Goal: Transaction & Acquisition: Purchase product/service

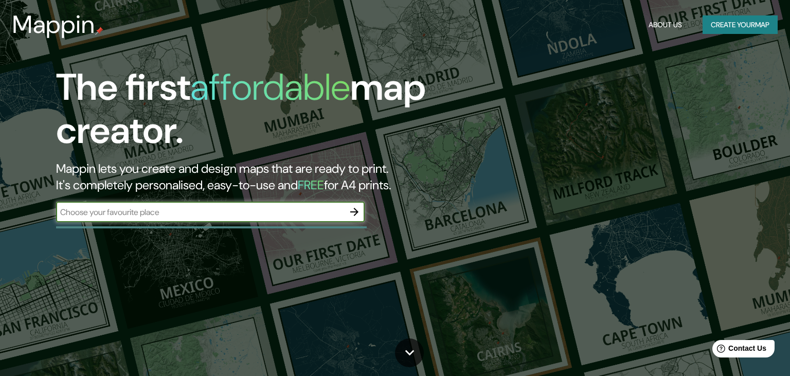
click at [197, 211] on input "text" at bounding box center [200, 212] width 288 height 12
paste input "[STREET_ADDRESS]"
type input "[STREET_ADDRESS]"
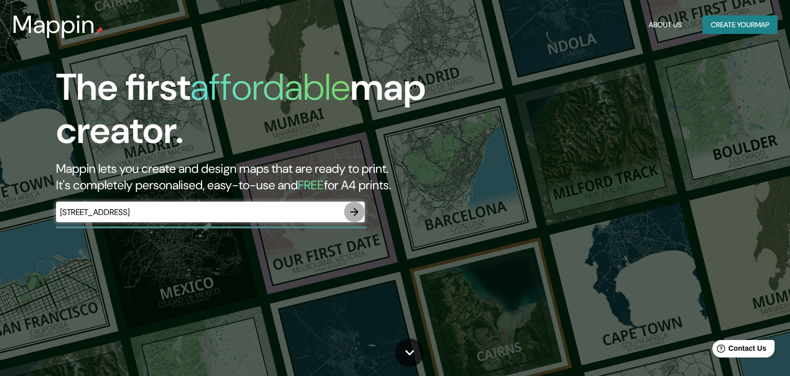
click at [361, 205] on button "button" at bounding box center [354, 212] width 21 height 21
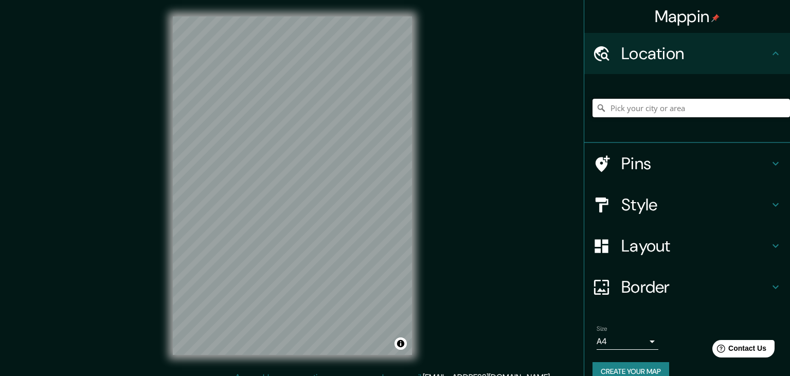
click at [668, 112] on input "Pick your city or area" at bounding box center [690, 108] width 197 height 19
paste input "[STREET_ADDRESS]"
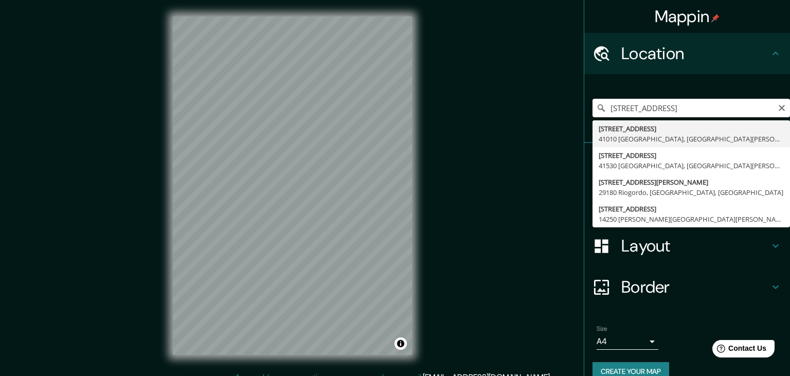
type input "[STREET_ADDRESS][PERSON_NAME]"
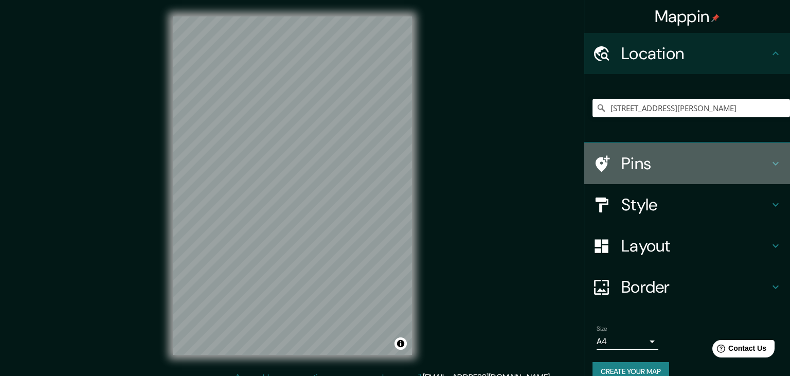
click at [640, 165] on h4 "Pins" at bounding box center [695, 163] width 148 height 21
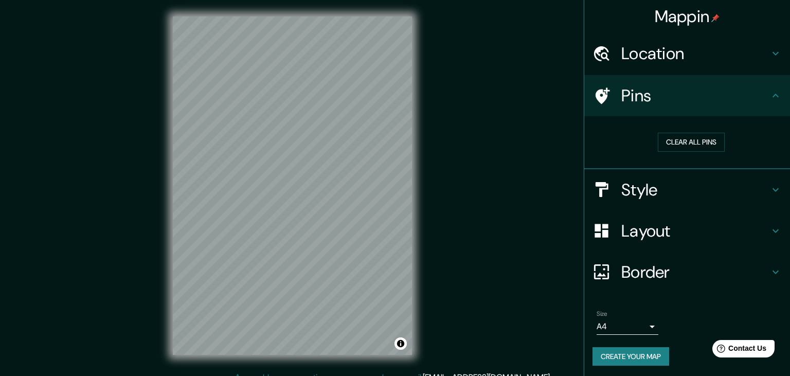
click at [769, 98] on h4 "Pins" at bounding box center [695, 95] width 148 height 21
click at [678, 146] on button "Clear all pins" at bounding box center [691, 142] width 67 height 19
click at [685, 138] on button "Clear all pins" at bounding box center [691, 142] width 67 height 19
click at [673, 139] on button "Clear all pins" at bounding box center [691, 141] width 67 height 19
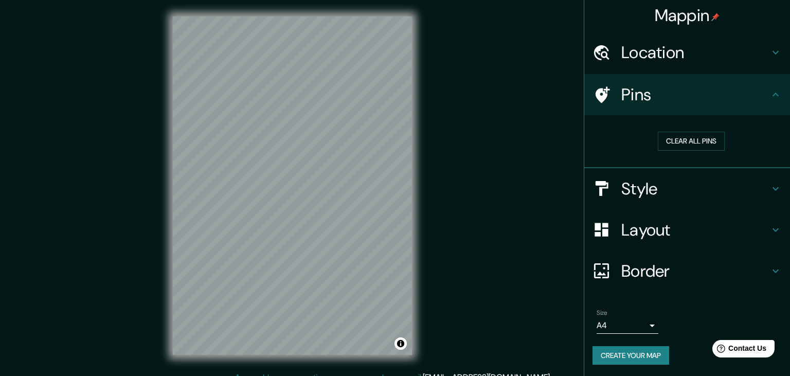
click at [604, 98] on icon at bounding box center [603, 94] width 14 height 16
drag, startPoint x: 267, startPoint y: 160, endPoint x: 276, endPoint y: 166, distance: 10.4
click at [276, 166] on div at bounding box center [276, 167] width 8 height 8
click at [675, 143] on button "Clear all pins" at bounding box center [691, 141] width 67 height 19
click at [625, 190] on h4 "Style" at bounding box center [695, 188] width 148 height 21
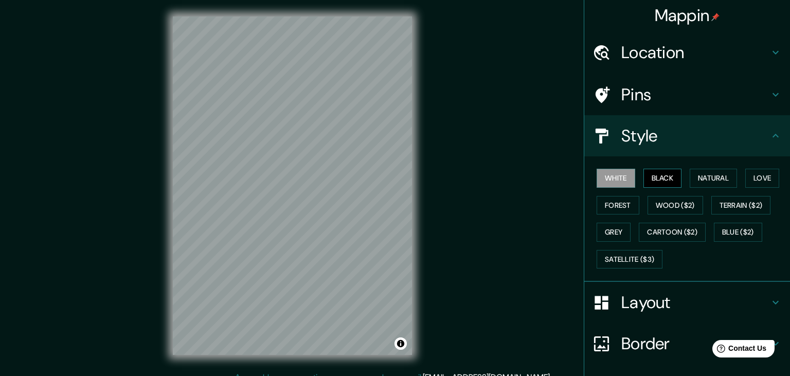
click at [663, 174] on button "Black" at bounding box center [662, 178] width 39 height 19
click at [703, 179] on button "Natural" at bounding box center [713, 178] width 47 height 19
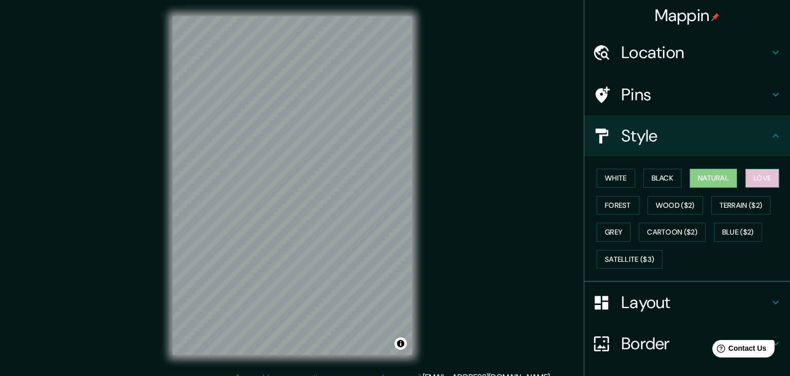
click at [756, 183] on button "Love" at bounding box center [762, 178] width 34 height 19
click at [599, 205] on button "Forest" at bounding box center [618, 205] width 43 height 19
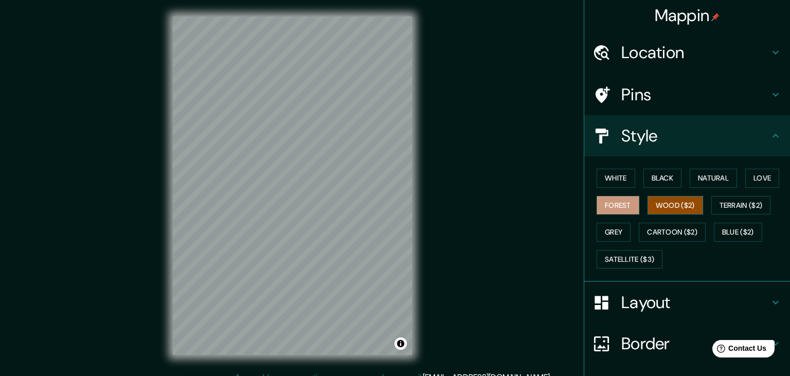
click at [674, 205] on button "Wood ($2)" at bounding box center [676, 205] width 56 height 19
click at [740, 210] on button "Terrain ($2)" at bounding box center [741, 205] width 60 height 19
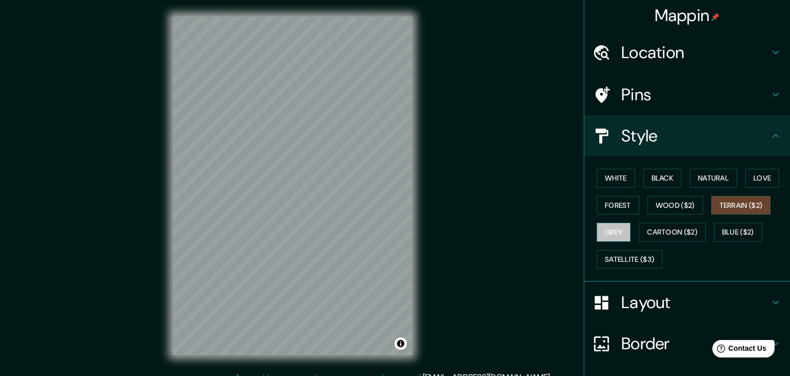
click at [605, 229] on button "Grey" at bounding box center [614, 232] width 34 height 19
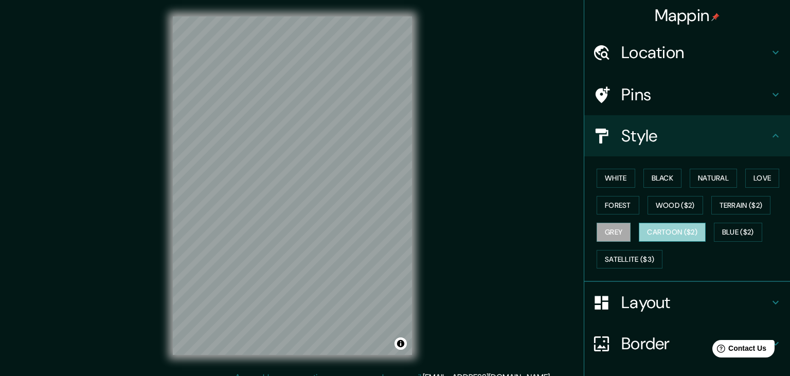
click at [671, 231] on button "Cartoon ($2)" at bounding box center [672, 232] width 67 height 19
click at [742, 233] on button "Blue ($2)" at bounding box center [738, 232] width 48 height 19
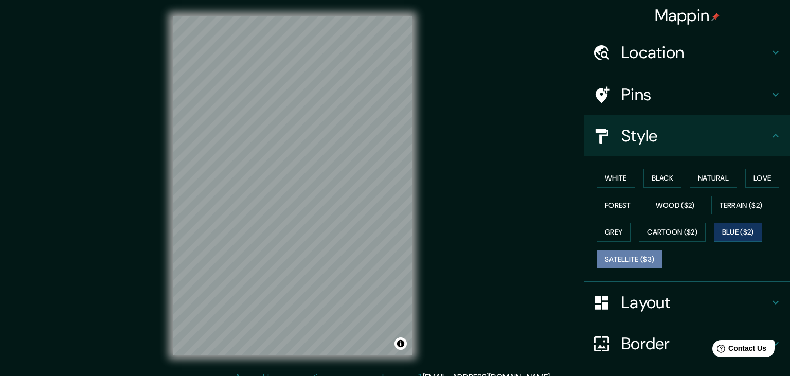
click at [631, 254] on button "Satellite ($3)" at bounding box center [630, 259] width 66 height 19
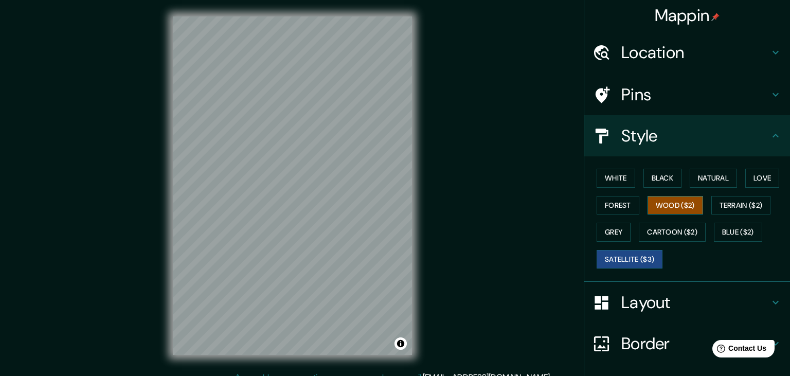
click at [682, 199] on button "Wood ($2)" at bounding box center [676, 205] width 56 height 19
click at [626, 214] on div "White Black Natural Love Forest Wood ($2) Terrain ($2) Grey Cartoon ($2) Blue (…" at bounding box center [690, 219] width 197 height 108
click at [626, 207] on button "Forest" at bounding box center [618, 205] width 43 height 19
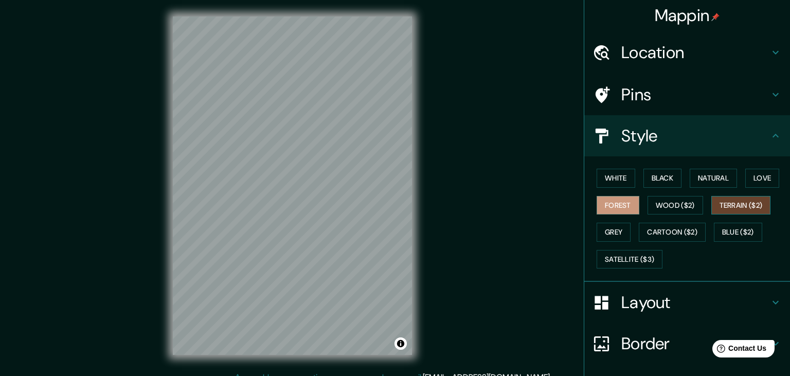
click at [750, 203] on button "Terrain ($2)" at bounding box center [741, 205] width 60 height 19
click at [630, 203] on button "Forest" at bounding box center [618, 205] width 43 height 19
click at [661, 294] on h4 "Layout" at bounding box center [695, 302] width 148 height 21
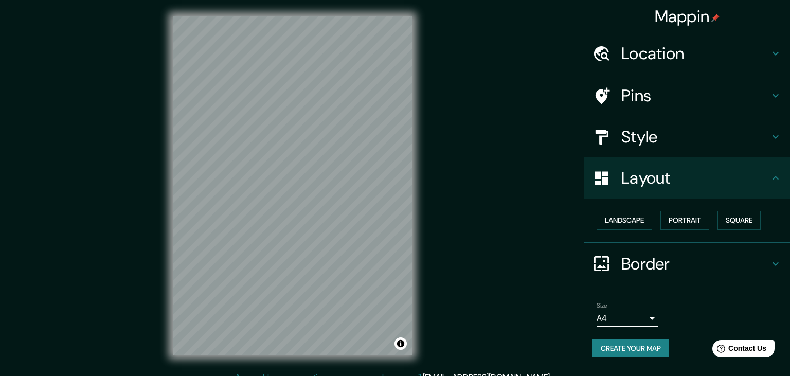
scroll to position [0, 0]
click at [639, 219] on button "Landscape" at bounding box center [625, 220] width 56 height 19
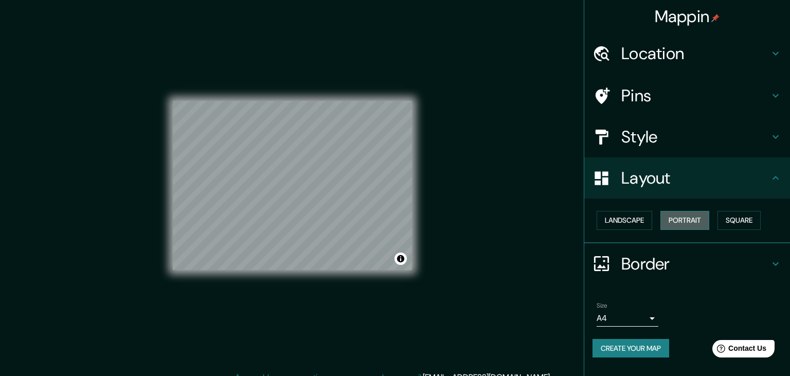
click at [677, 219] on button "Portrait" at bounding box center [684, 220] width 49 height 19
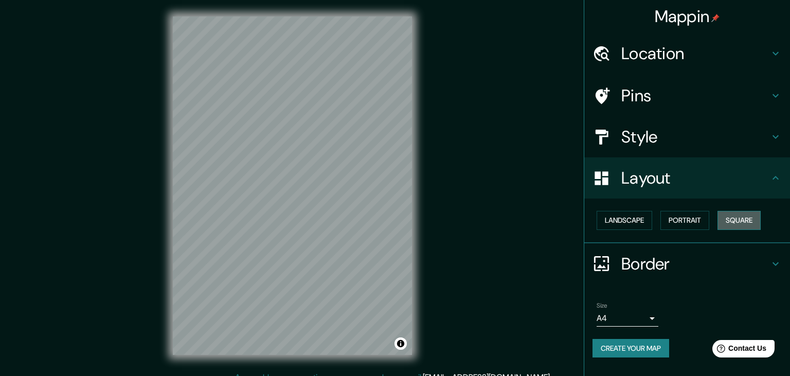
click at [747, 221] on button "Square" at bounding box center [738, 220] width 43 height 19
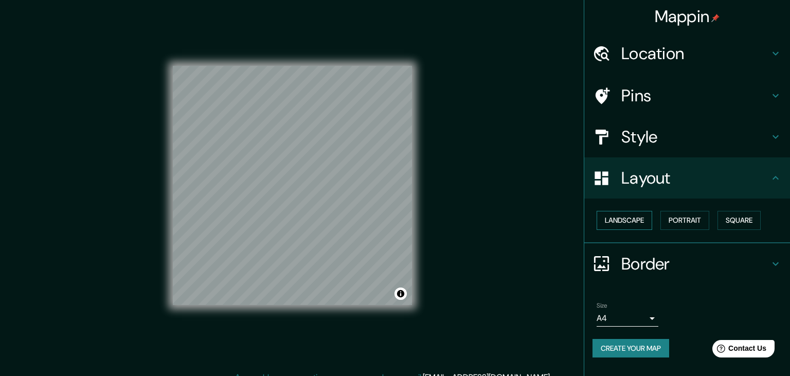
click at [622, 226] on button "Landscape" at bounding box center [625, 220] width 56 height 19
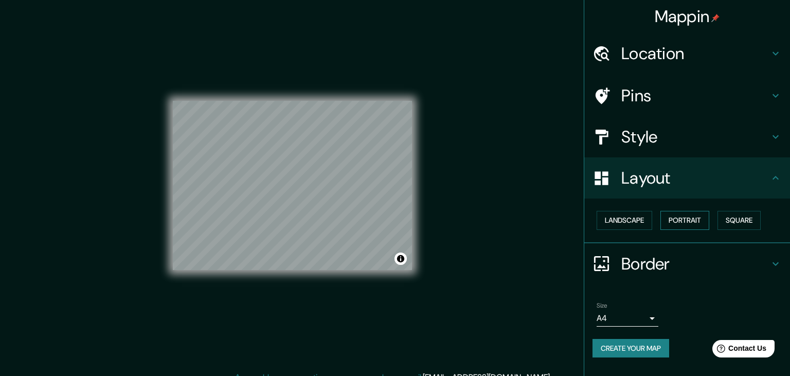
click at [692, 221] on button "Portrait" at bounding box center [684, 220] width 49 height 19
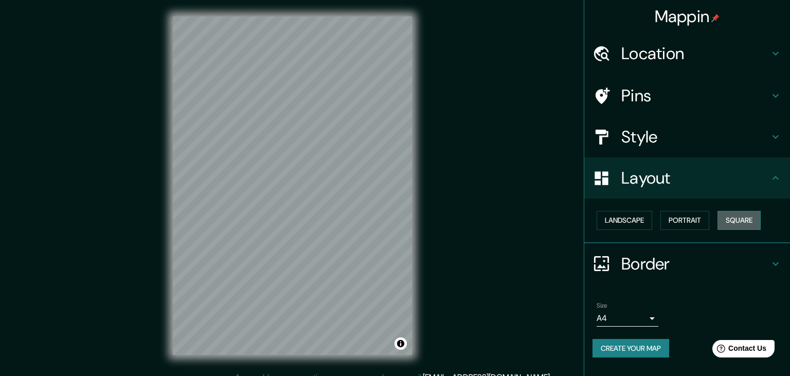
click at [732, 218] on button "Square" at bounding box center [738, 220] width 43 height 19
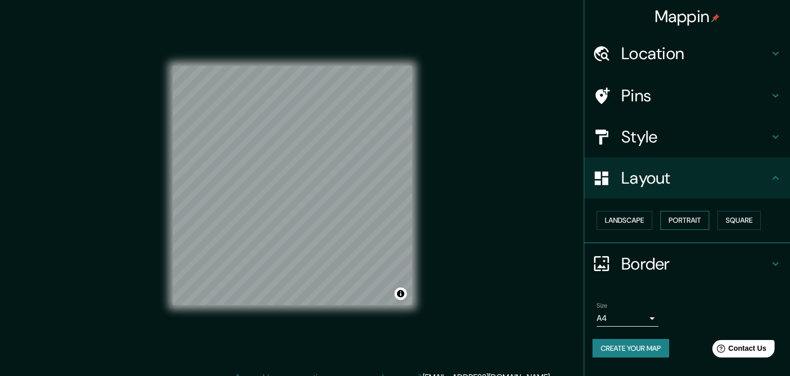
click at [676, 223] on button "Portrait" at bounding box center [684, 220] width 49 height 19
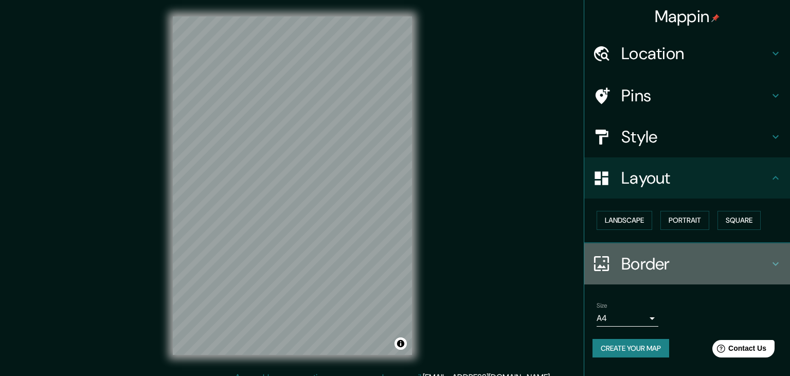
click at [663, 266] on h4 "Border" at bounding box center [695, 264] width 148 height 21
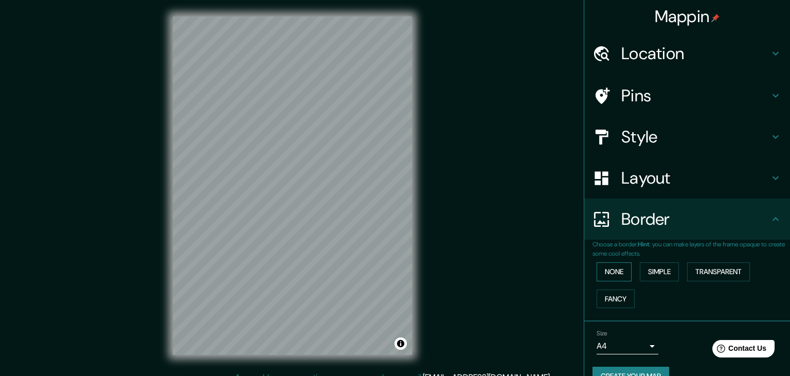
click at [619, 268] on button "None" at bounding box center [614, 271] width 35 height 19
click at [655, 268] on button "Simple" at bounding box center [659, 271] width 39 height 19
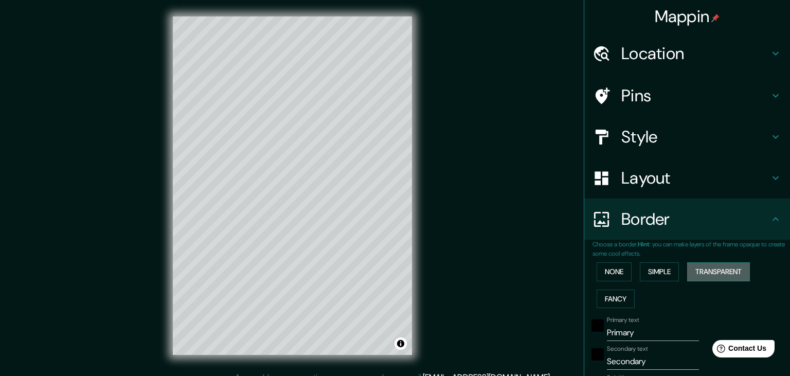
click at [716, 273] on button "Transparent" at bounding box center [718, 271] width 63 height 19
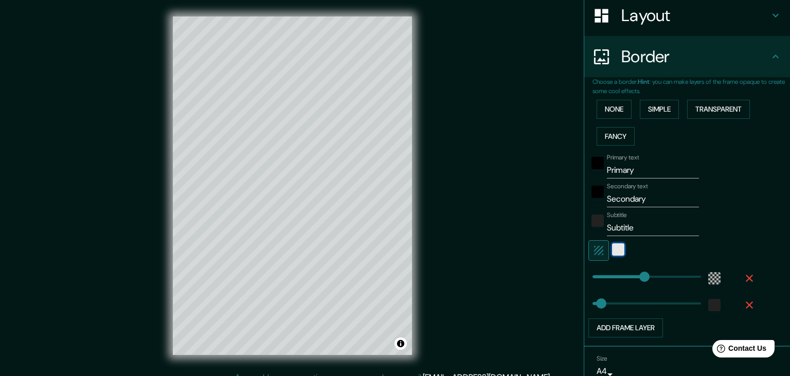
click at [617, 250] on div "white" at bounding box center [618, 249] width 12 height 12
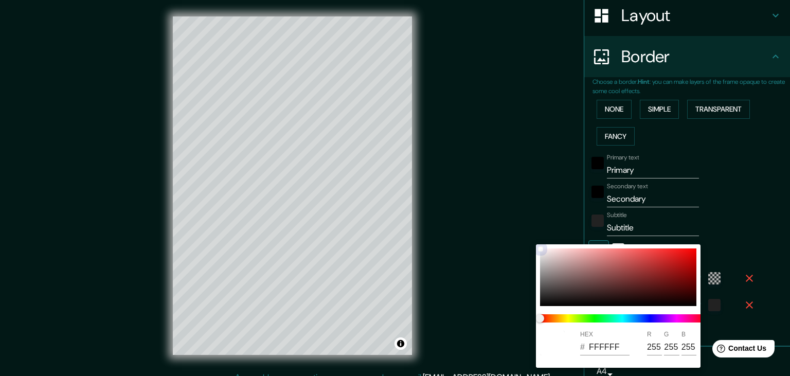
click at [617, 250] on div at bounding box center [618, 277] width 156 height 58
type input "223"
type input "37"
type input "F87E7E"
type input "248"
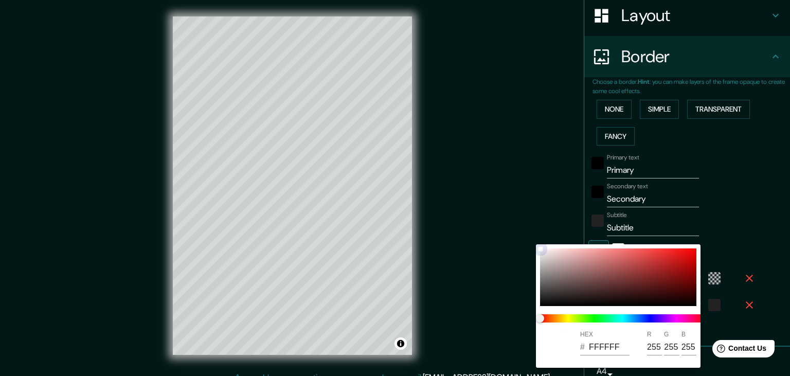
type input "126"
click at [745, 243] on div at bounding box center [395, 188] width 790 height 376
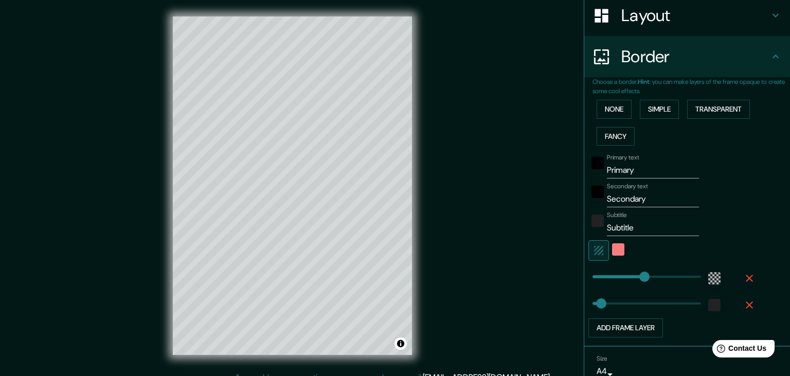
click at [602, 251] on icon "button" at bounding box center [598, 250] width 9 height 9
type input "223"
type input "37"
click at [657, 168] on input "Primary" at bounding box center [653, 170] width 92 height 16
type input "Primar"
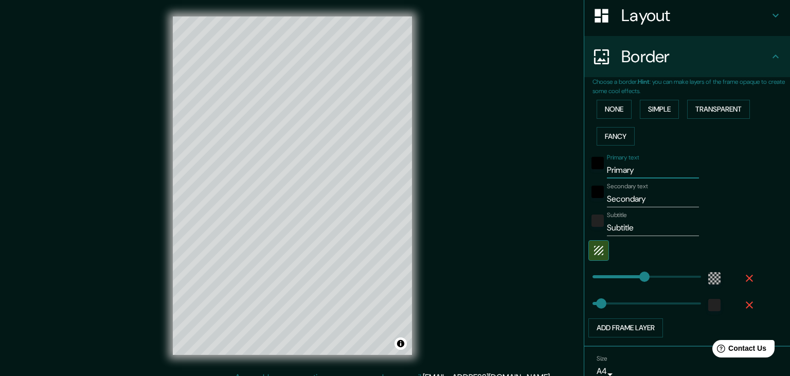
type input "223"
type input "37"
type input "Prima"
type input "223"
type input "37"
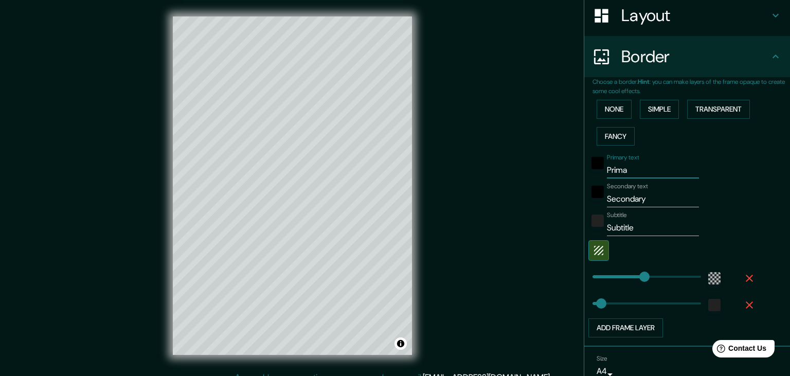
type input "Prim"
type input "223"
type input "37"
type input "Pri"
type input "223"
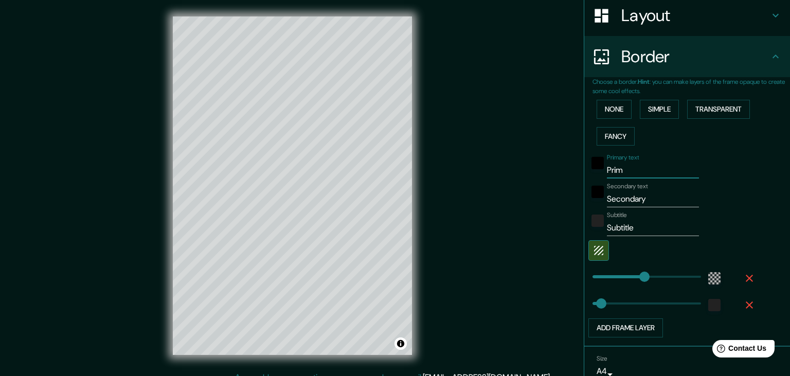
type input "37"
type input "Pr"
type input "223"
type input "37"
type input "P"
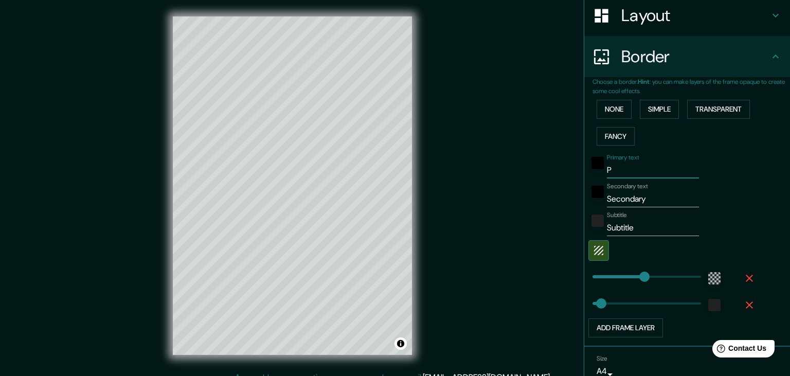
type input "223"
type input "37"
type input "223"
type input "37"
paste input "[GEOGRAPHIC_DATA]"
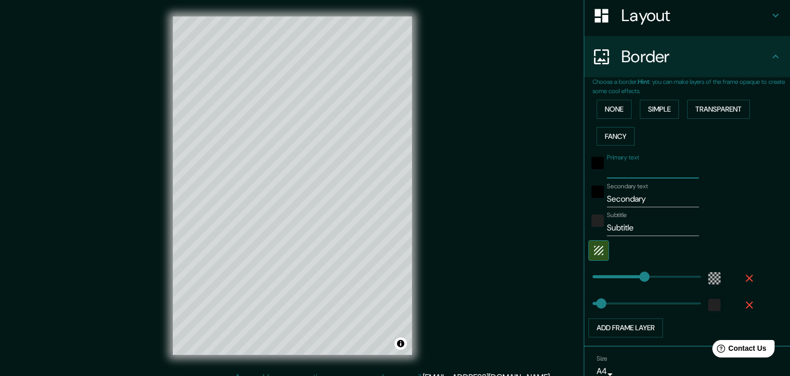
type input "[GEOGRAPHIC_DATA]"
type input "223"
type input "37"
click at [626, 170] on input "[GEOGRAPHIC_DATA]" at bounding box center [653, 170] width 92 height 16
type input "Call San jac"
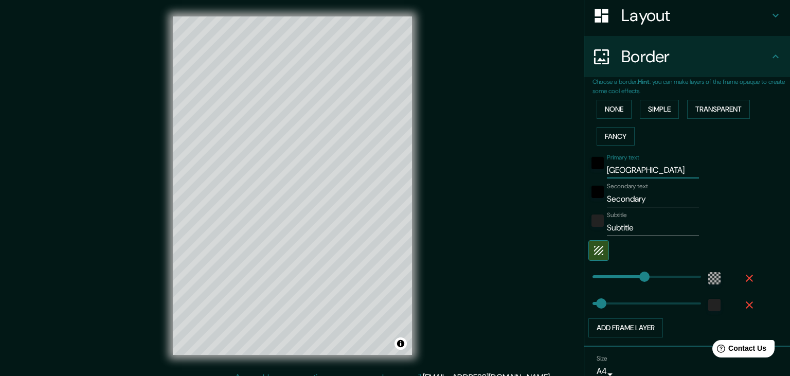
type input "223"
type input "37"
type input "Cal San jac"
type input "223"
type input "37"
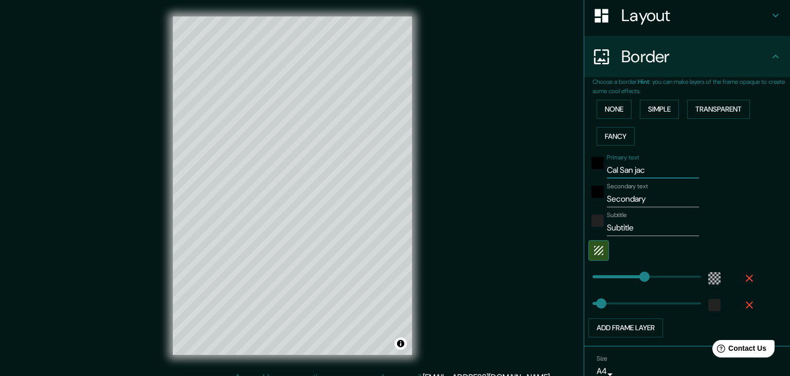
type input "Ca San jac"
type input "223"
type input "37"
type input "C San jac"
type input "223"
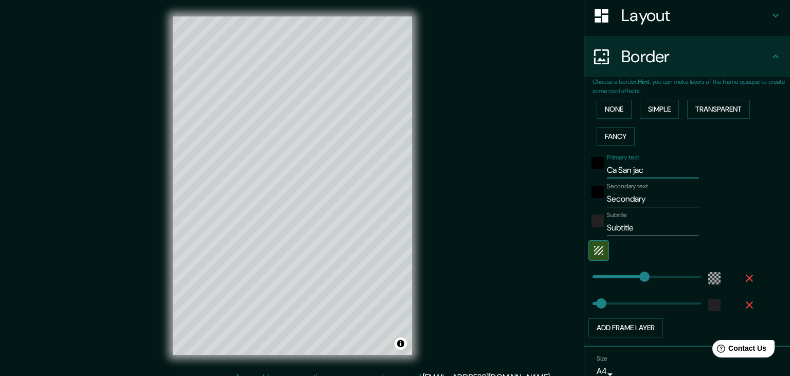
type input "37"
type input "San jac"
type input "223"
type input "37"
type input "San jac"
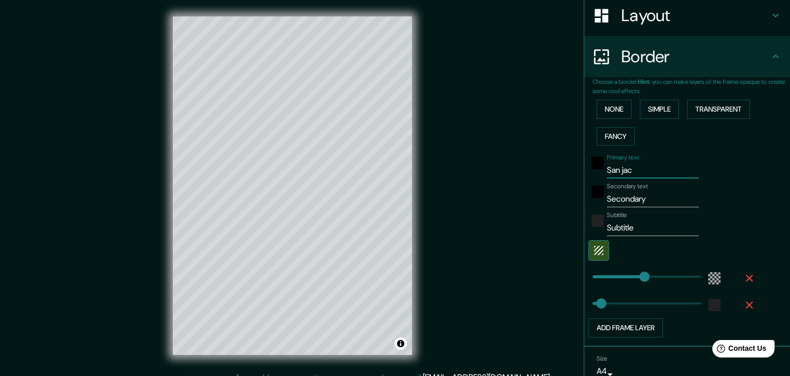
type input "223"
type input "37"
click at [646, 166] on input "San jac" at bounding box center [653, 170] width 92 height 16
type input "San [PERSON_NAME]"
type input "223"
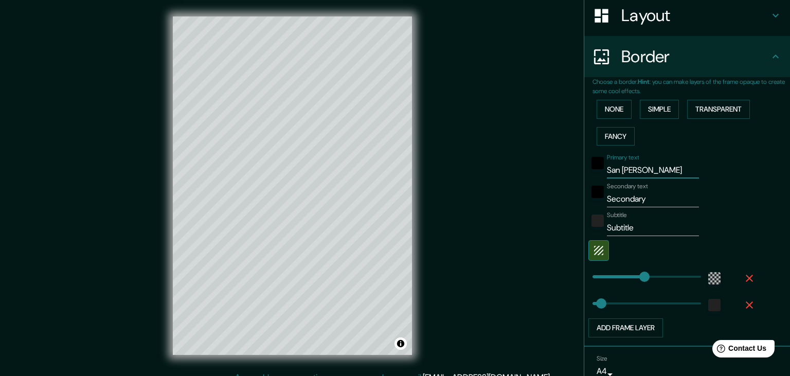
type input "37"
type input "San jacin"
type input "223"
type input "37"
type input "San jacint"
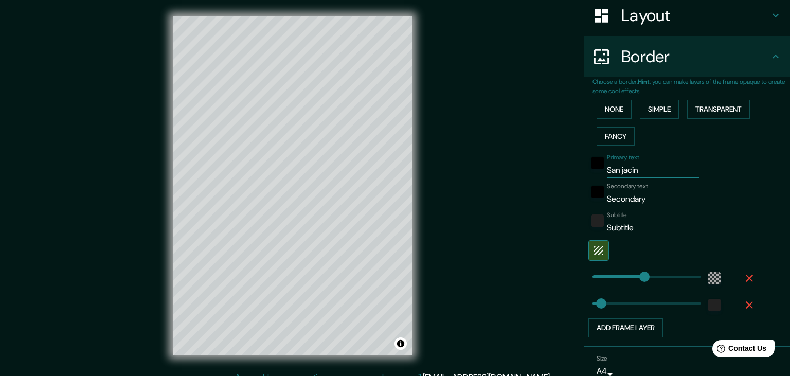
type input "223"
type input "37"
type input "[GEOGRAPHIC_DATA]"
type input "223"
type input "37"
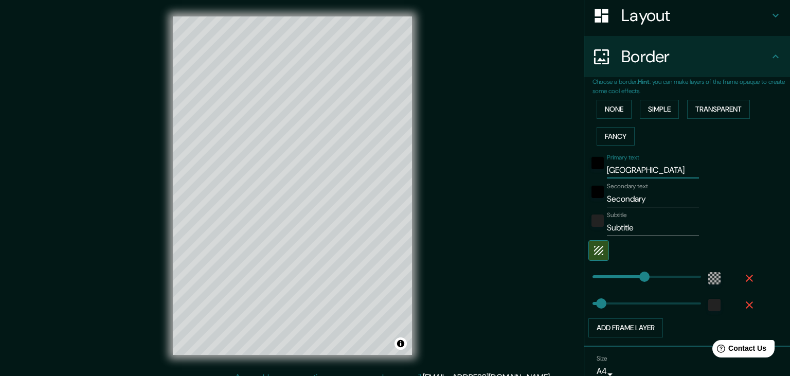
type input "[GEOGRAPHIC_DATA]"
click at [661, 194] on input "Secondary" at bounding box center [653, 199] width 92 height 16
type input "Secondar"
type input "223"
type input "37"
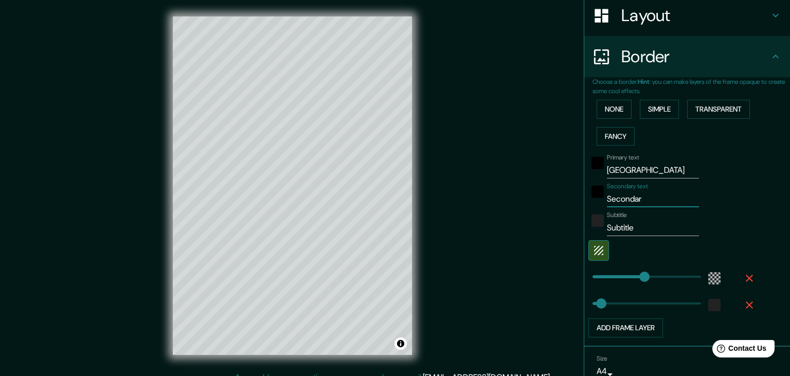
type input "Seconda"
type input "223"
type input "37"
type input "Second"
type input "223"
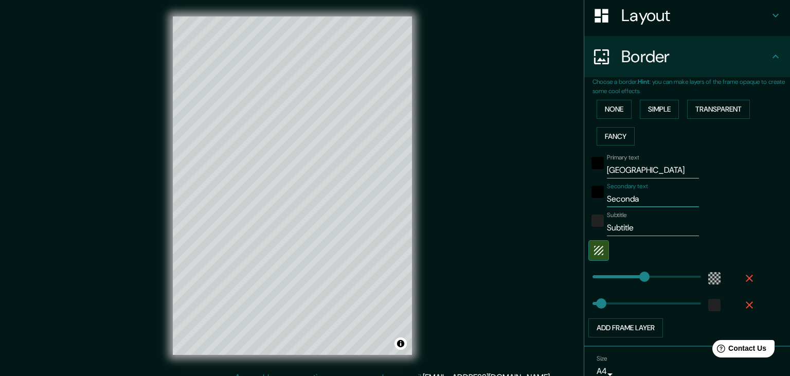
type input "37"
type input "Secon"
type input "223"
type input "37"
type input "Seco"
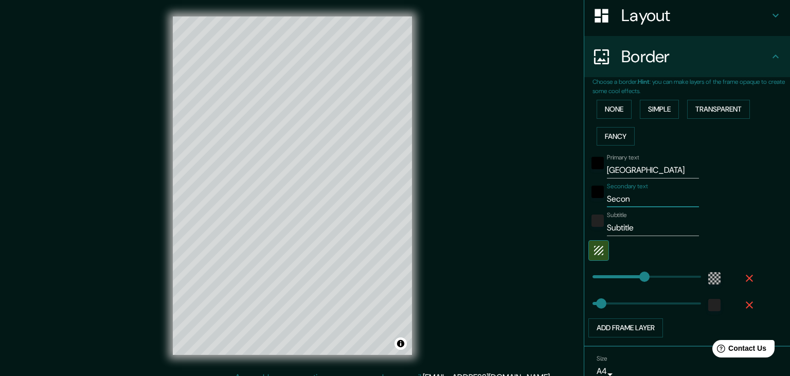
type input "223"
type input "37"
type input "Se"
type input "223"
type input "37"
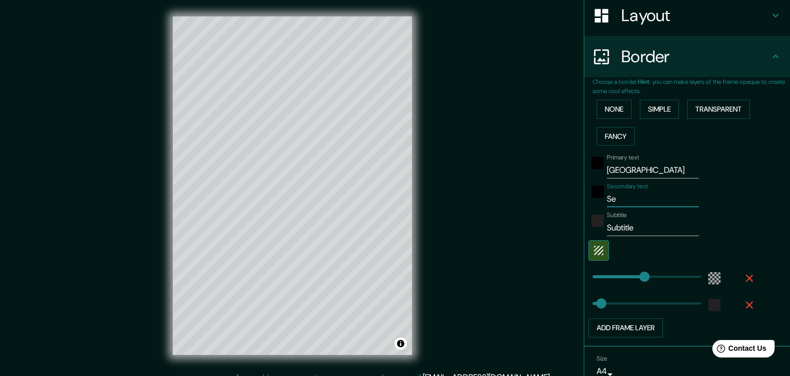
type input "S"
type input "223"
type input "37"
type input "223"
type input "37"
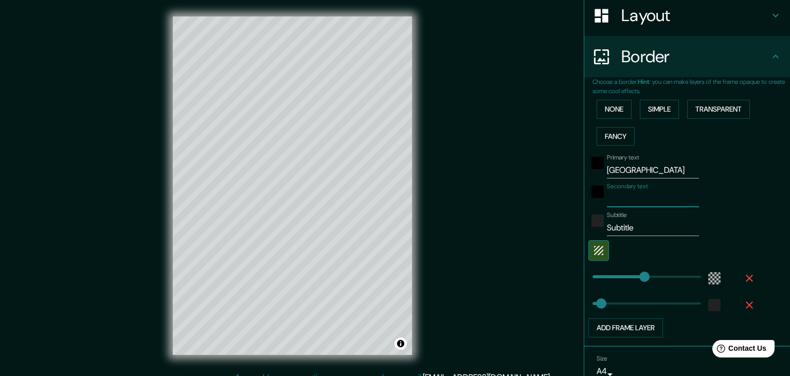
type input "s"
type input "223"
type input "37"
type input "se"
type input "223"
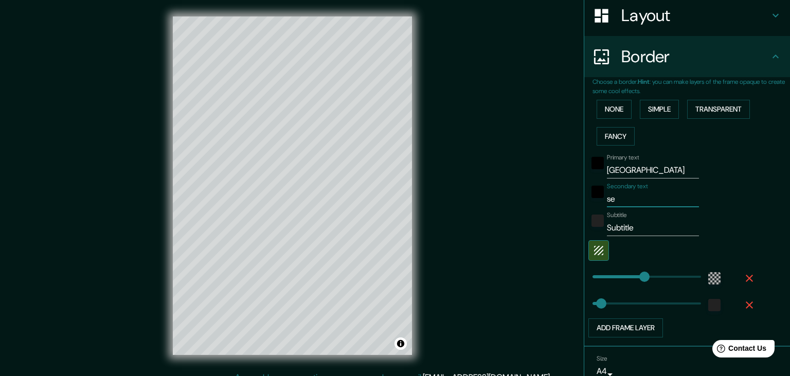
type input "37"
type input "sev"
type input "223"
type input "37"
type input "sevi"
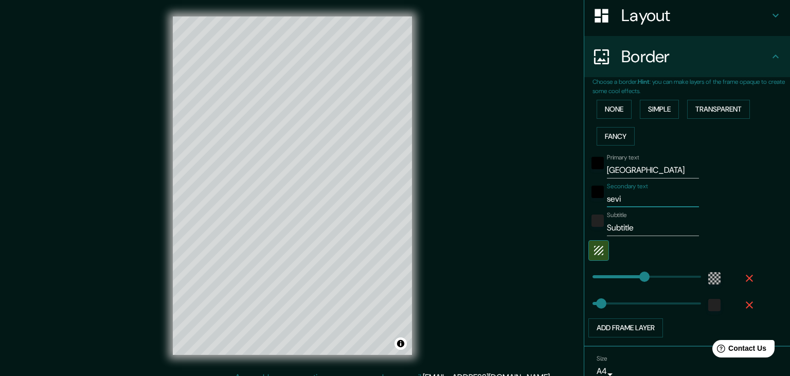
type input "223"
type input "37"
type input "sevil"
type input "223"
type input "37"
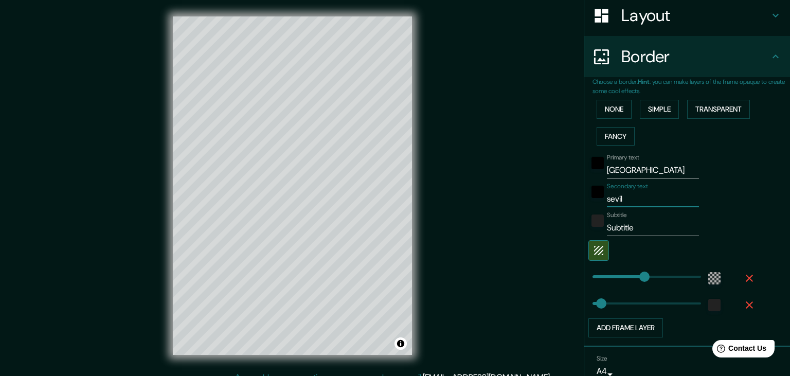
type input "sevill"
type input "223"
type input "37"
type input "[GEOGRAPHIC_DATA]"
type input "223"
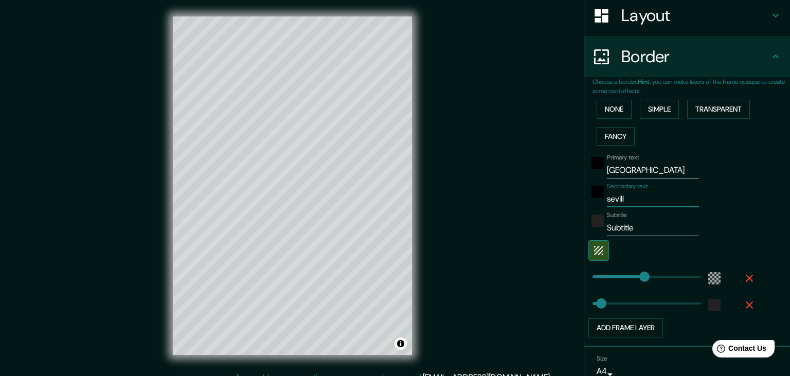
type input "37"
type input "[GEOGRAPHIC_DATA]"
type input "223"
click at [655, 169] on input "[GEOGRAPHIC_DATA]" at bounding box center [653, 170] width 92 height 16
type input "San jacint"
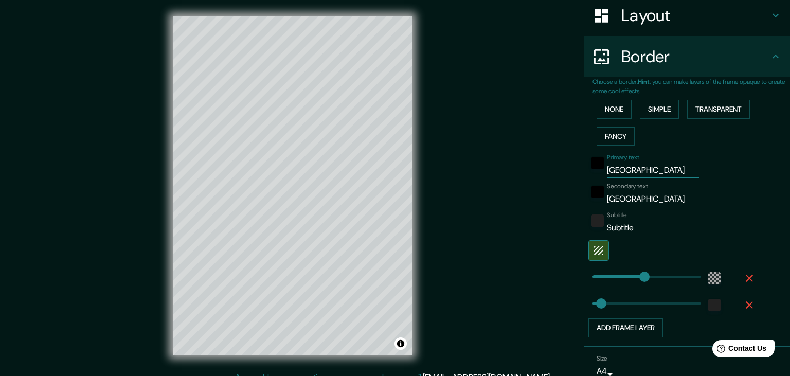
type input "223"
type input "37"
type input "San jacin"
type input "223"
type input "37"
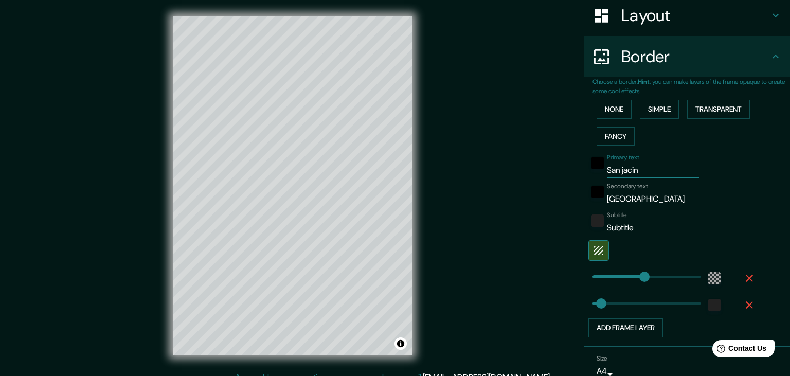
type input "San [PERSON_NAME]"
type input "223"
type input "37"
type input "San ja"
type input "223"
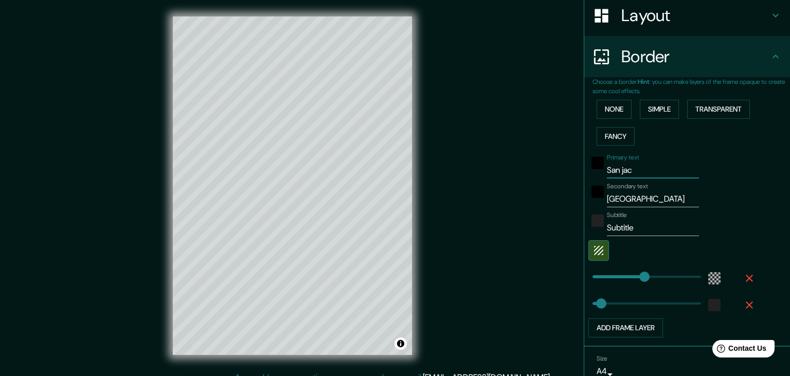
type input "37"
type input "San j"
type input "223"
type input "37"
type input "San"
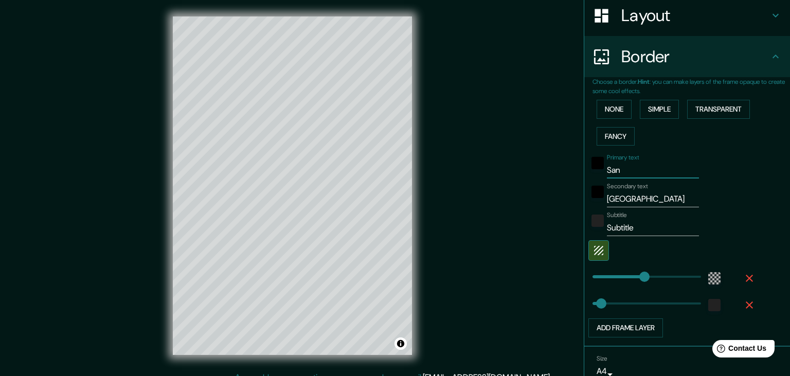
type input "223"
type input "37"
type input "Sa"
type input "223"
type input "37"
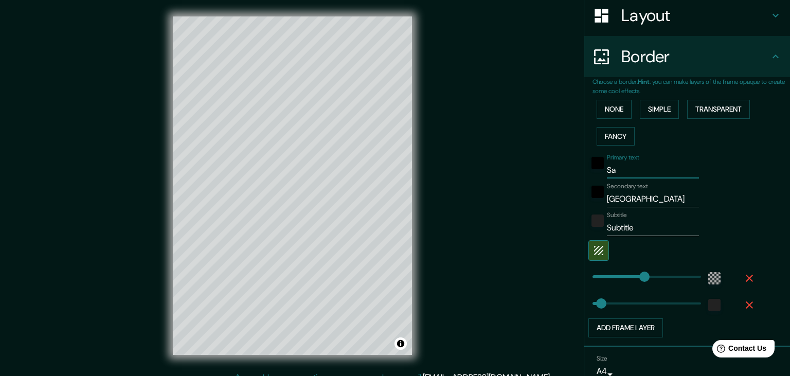
type input "S"
type input "223"
type input "37"
type input "223"
type input "37"
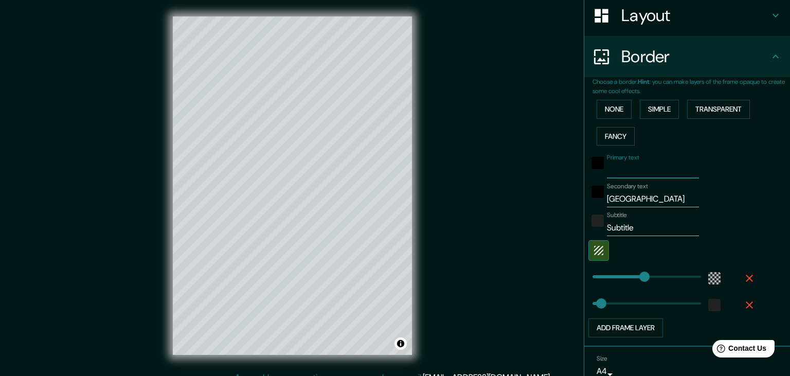
type input "S"
type input "223"
type input "37"
type input "SE"
type input "223"
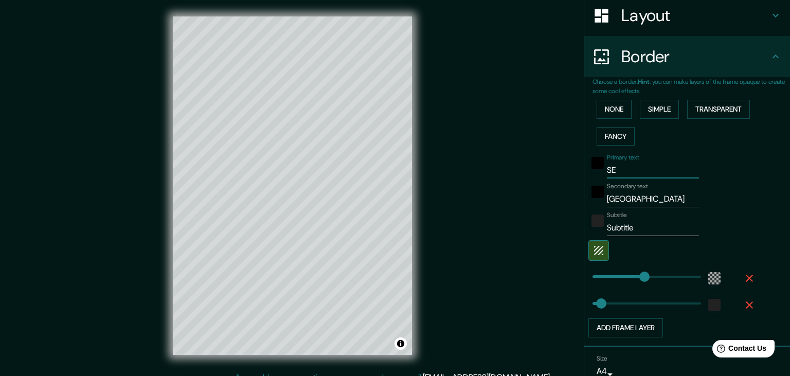
type input "37"
type input "SEV"
type input "223"
type input "37"
type input "SEVI"
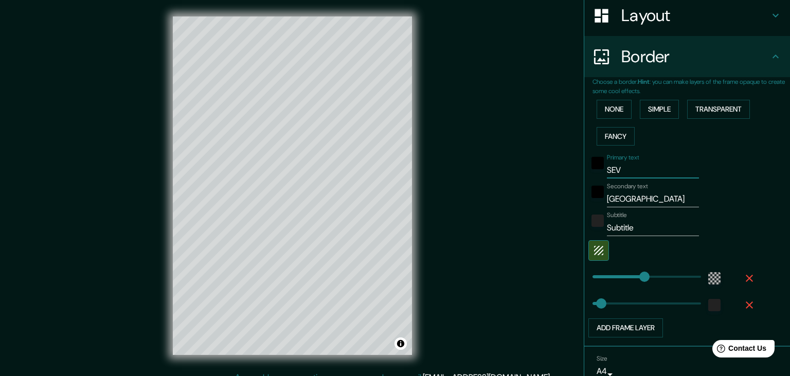
type input "223"
type input "37"
type input "SEVILL"
type input "223"
type input "37"
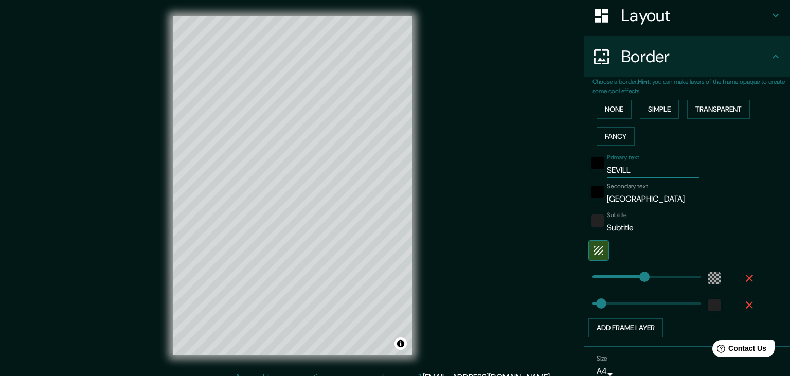
type input "[GEOGRAPHIC_DATA]"
type input "223"
type input "37"
type input "[GEOGRAPHIC_DATA]"
click at [653, 200] on input "[GEOGRAPHIC_DATA]" at bounding box center [653, 199] width 92 height 16
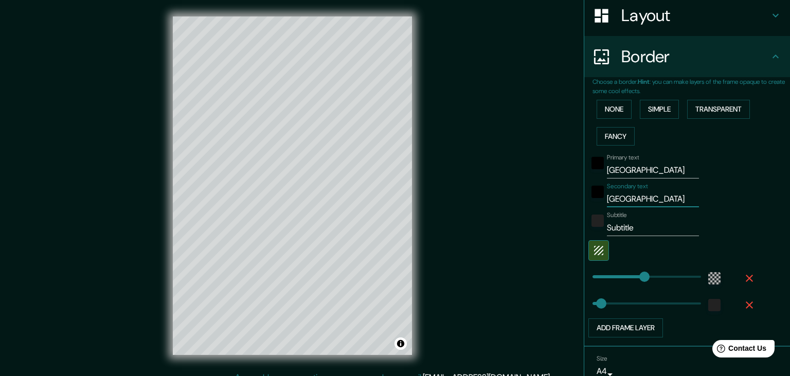
type input "sevill"
type input "223"
type input "37"
type input "sevil"
type input "223"
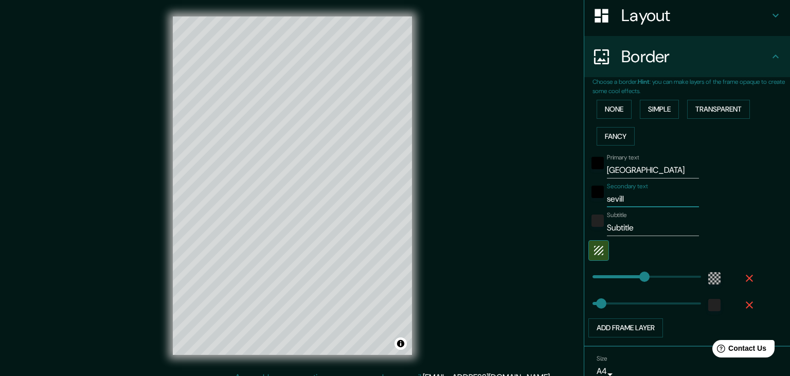
type input "37"
type input "sevi"
type input "223"
type input "37"
type input "sev"
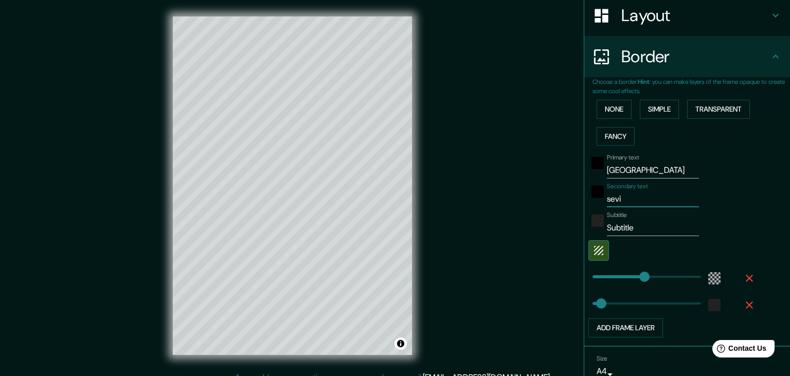
type input "223"
type input "37"
type input "se"
type input "223"
type input "37"
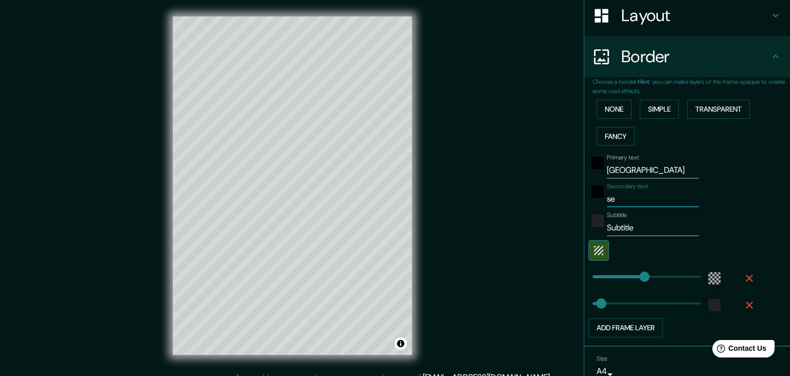
type input "s"
type input "223"
type input "37"
type input "s"
type input "223"
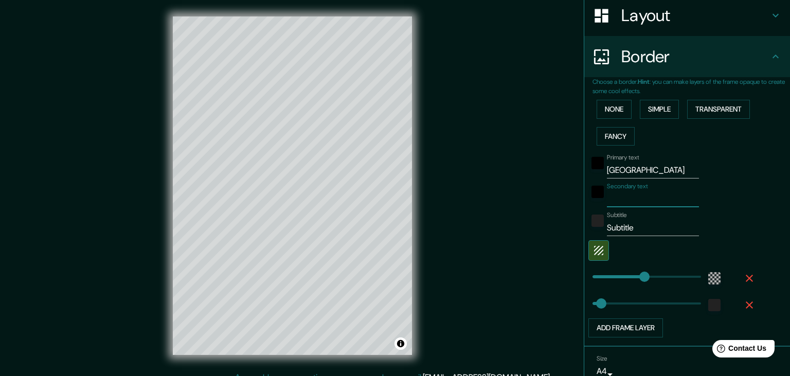
type input "37"
type input "223"
type input "37"
type input "S"
type input "223"
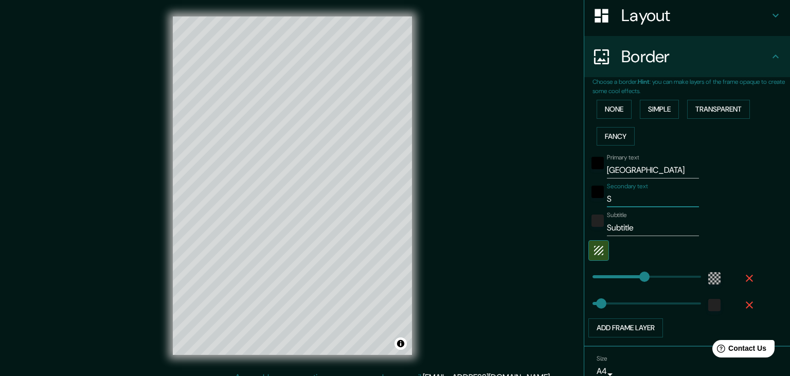
type input "37"
type input "Sa"
type input "223"
type input "37"
type input "San"
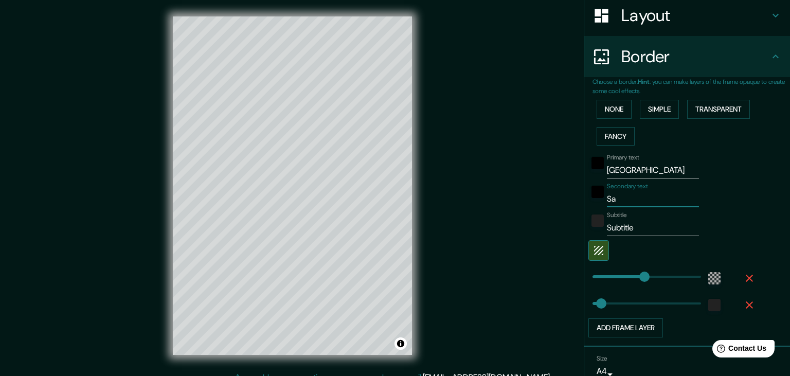
type input "223"
type input "37"
type input "San"
type input "223"
type input "37"
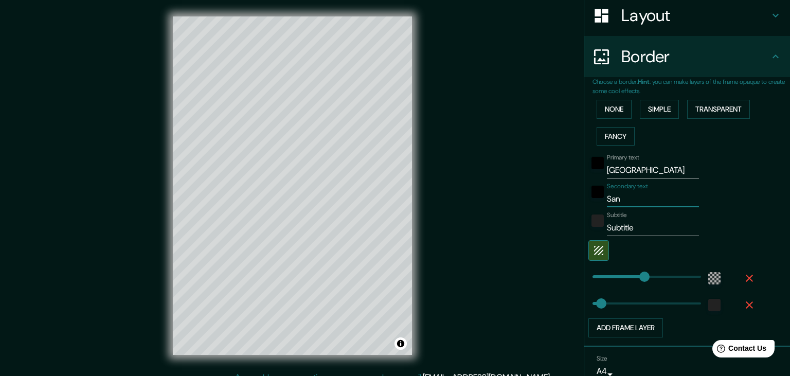
type input "San j"
type input "223"
type input "37"
type input "San ja"
type input "223"
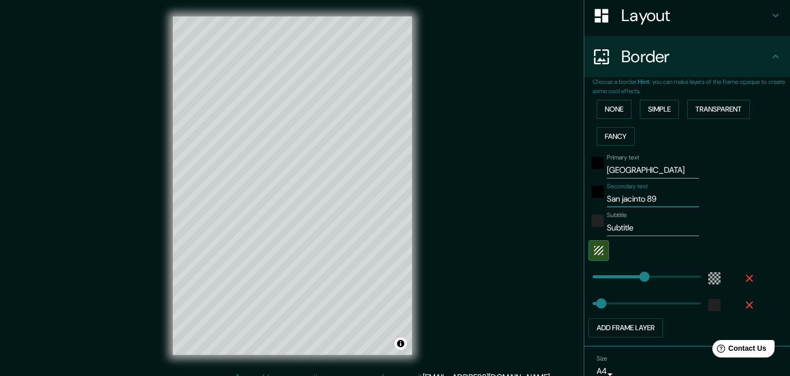
click at [643, 227] on input "Subtitle" at bounding box center [653, 228] width 92 height 16
click at [607, 249] on button "button" at bounding box center [598, 250] width 21 height 21
click at [717, 277] on div "color-55555544" at bounding box center [714, 278] width 12 height 12
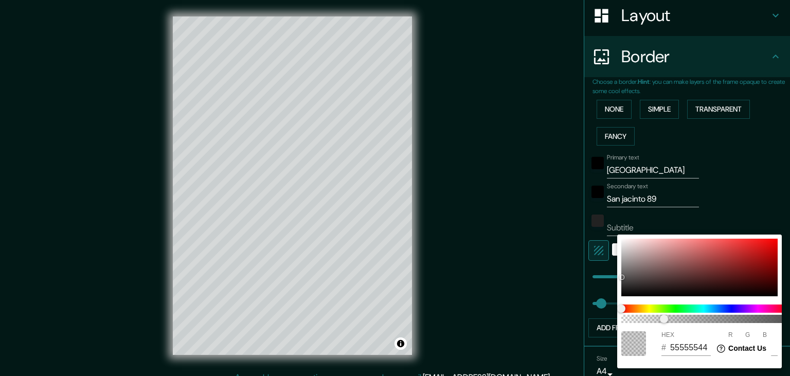
click at [657, 219] on div at bounding box center [395, 188] width 790 height 376
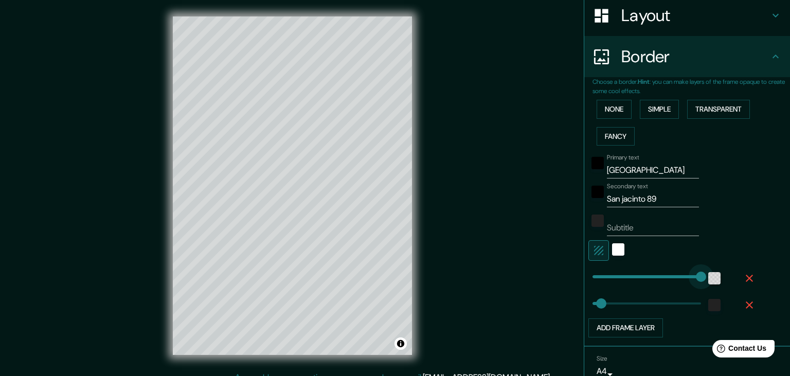
drag, startPoint x: 647, startPoint y: 273, endPoint x: 716, endPoint y: 273, distance: 69.4
drag, startPoint x: 699, startPoint y: 278, endPoint x: 603, endPoint y: 280, distance: 95.7
drag, startPoint x: 610, startPoint y: 277, endPoint x: 616, endPoint y: 277, distance: 6.2
drag, startPoint x: 603, startPoint y: 303, endPoint x: 663, endPoint y: 298, distance: 60.4
drag, startPoint x: 663, startPoint y: 298, endPoint x: 599, endPoint y: 300, distance: 64.3
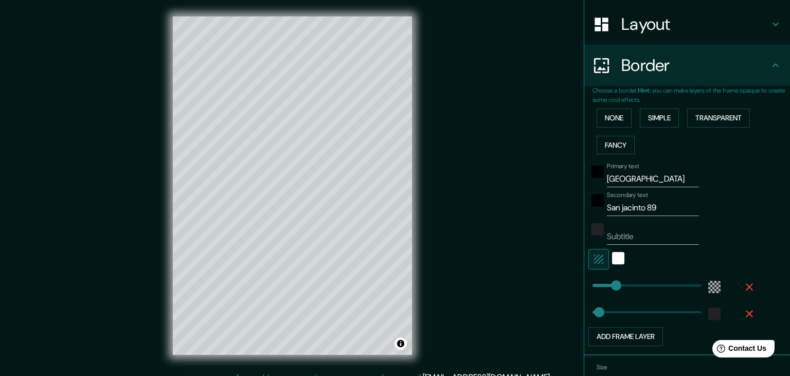
scroll to position [208, 0]
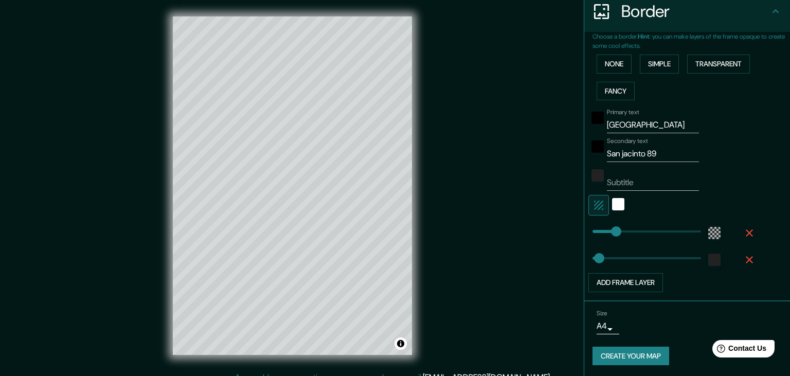
click at [612, 325] on body "Mappin Location [STREET_ADDRESS][PERSON_NAME] Pins Style Layout Border Choose a…" at bounding box center [395, 188] width 790 height 376
click at [610, 317] on li "A4" at bounding box center [606, 317] width 50 height 19
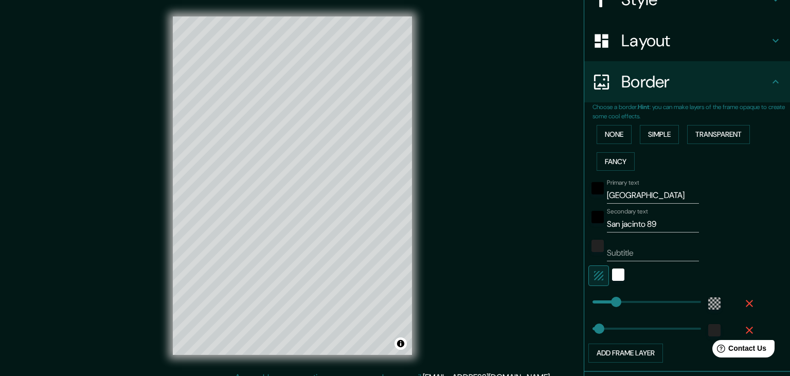
scroll to position [154, 0]
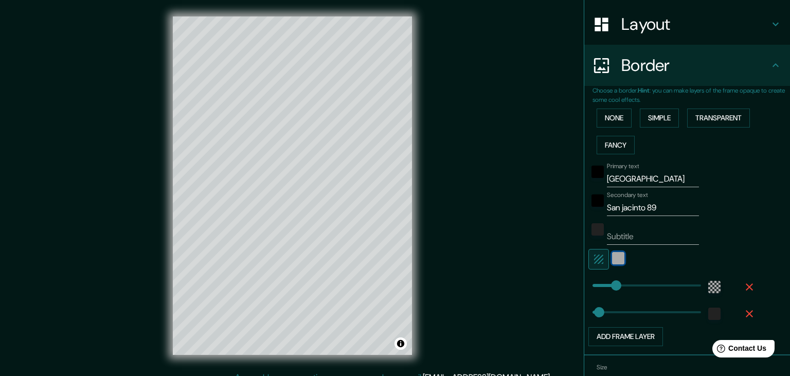
click at [615, 260] on div "white" at bounding box center [618, 258] width 12 height 12
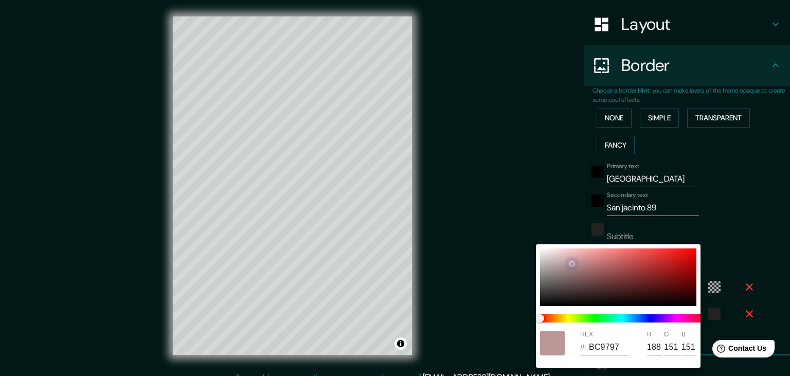
drag, startPoint x: 581, startPoint y: 254, endPoint x: 571, endPoint y: 263, distance: 14.2
click at [571, 263] on div at bounding box center [618, 277] width 156 height 58
click at [398, 339] on div at bounding box center [395, 188] width 790 height 376
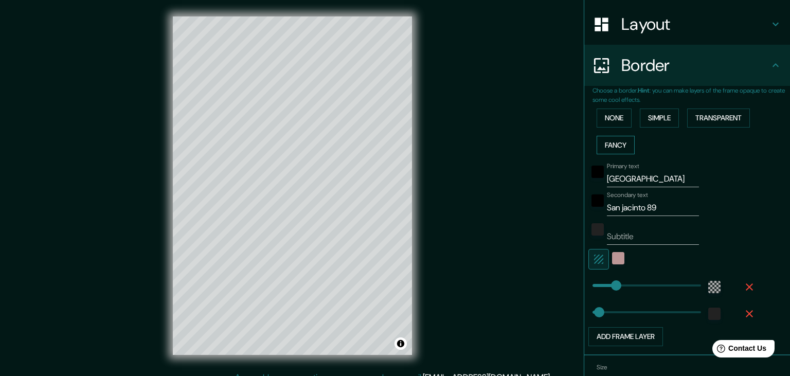
click at [613, 142] on button "Fancy" at bounding box center [616, 145] width 38 height 19
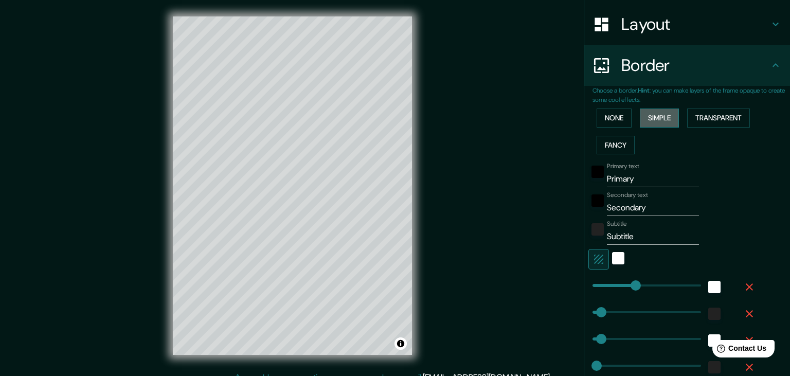
click at [657, 116] on button "Simple" at bounding box center [659, 118] width 39 height 19
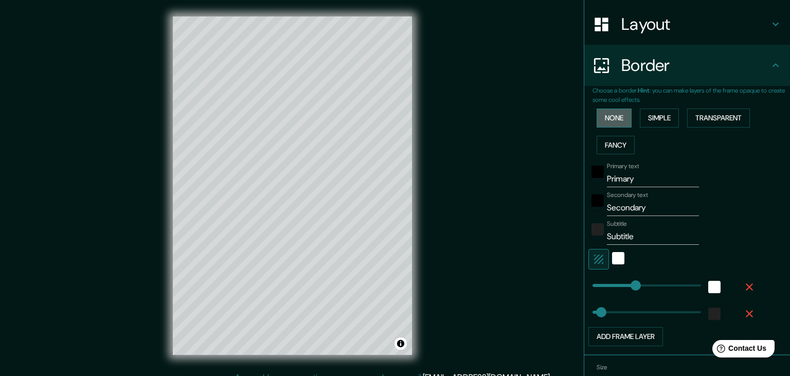
click at [618, 116] on button "None" at bounding box center [614, 118] width 35 height 19
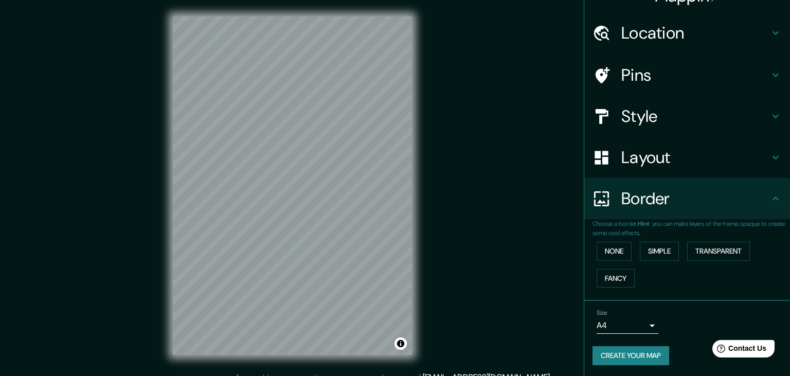
click at [663, 260] on div "None Simple Transparent Fancy" at bounding box center [690, 265] width 197 height 54
click at [663, 249] on button "Simple" at bounding box center [659, 251] width 39 height 19
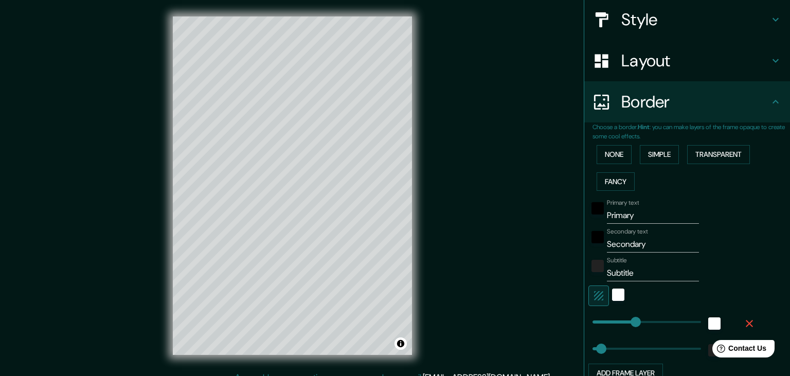
scroll to position [99, 0]
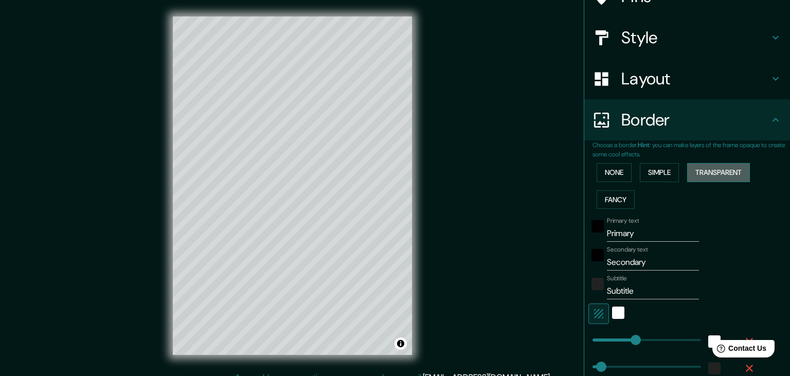
click at [735, 178] on button "Transparent" at bounding box center [718, 172] width 63 height 19
click at [617, 197] on button "Fancy" at bounding box center [616, 199] width 38 height 19
click at [659, 171] on button "Simple" at bounding box center [659, 172] width 39 height 19
click at [707, 170] on button "Transparent" at bounding box center [718, 172] width 63 height 19
click at [659, 232] on input "Primary" at bounding box center [653, 233] width 92 height 16
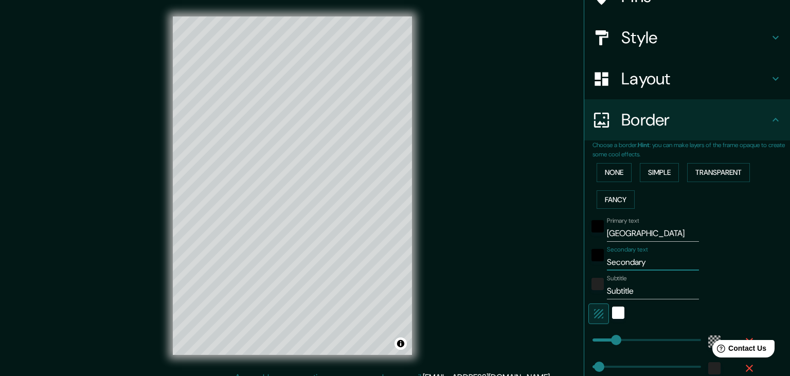
click at [662, 262] on input "Secondary" at bounding box center [653, 262] width 92 height 16
paste input "[STREET_ADDRESS]"
click at [607, 290] on input "Subtitle" at bounding box center [653, 291] width 92 height 16
click at [617, 316] on div "white" at bounding box center [618, 313] width 12 height 12
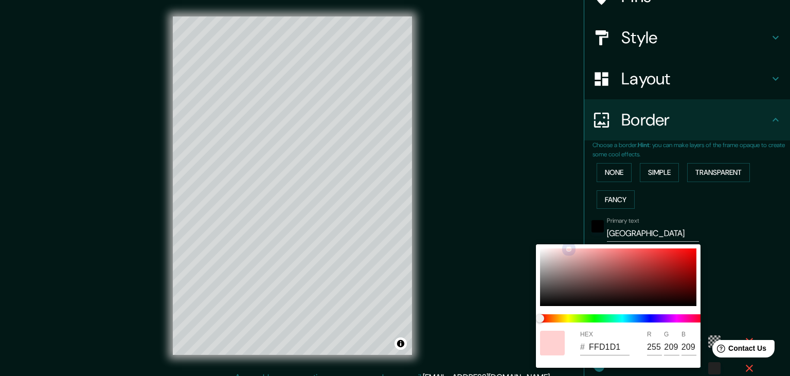
drag, startPoint x: 563, startPoint y: 261, endPoint x: 560, endPoint y: 246, distance: 15.1
click at [560, 246] on div "HEX # FFD1D1 R 255 G 209 B 209" at bounding box center [618, 305] width 165 height 123
click at [744, 264] on div at bounding box center [395, 188] width 790 height 376
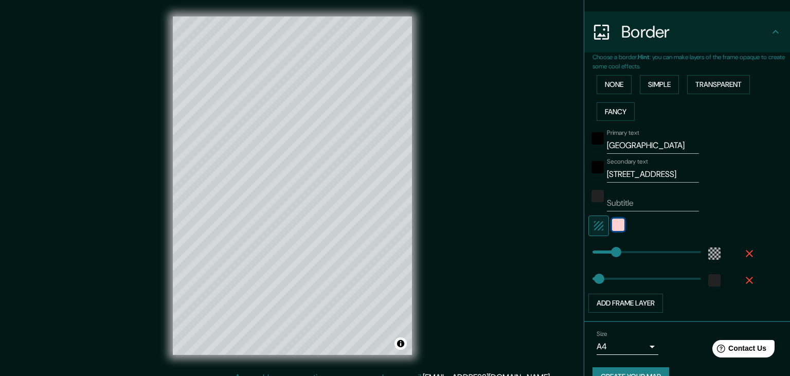
scroll to position [208, 0]
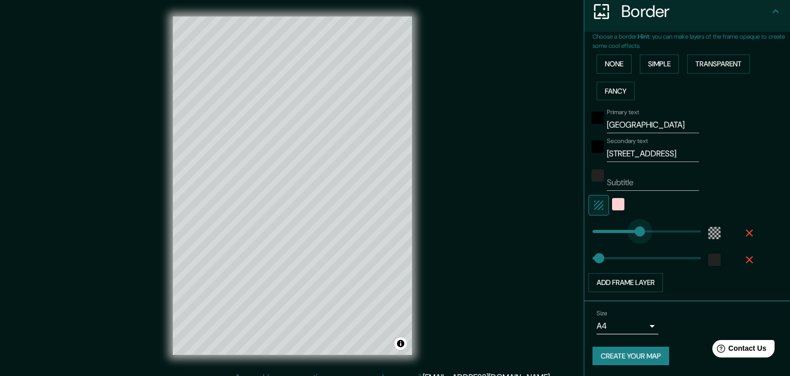
drag, startPoint x: 619, startPoint y: 228, endPoint x: 641, endPoint y: 228, distance: 22.1
drag, startPoint x: 639, startPoint y: 228, endPoint x: 608, endPoint y: 230, distance: 30.9
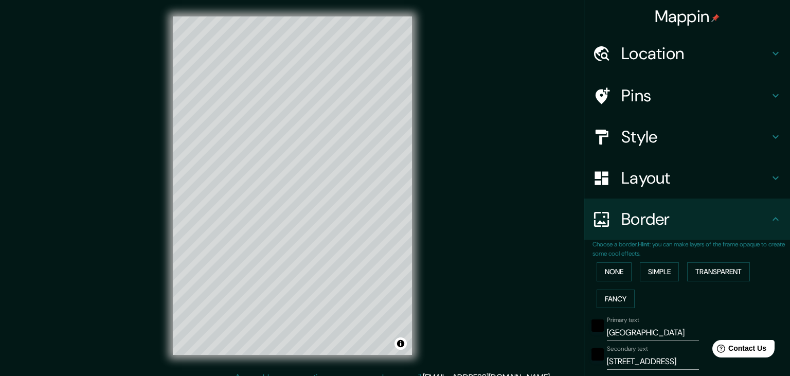
click at [669, 94] on h4 "Pins" at bounding box center [695, 95] width 148 height 21
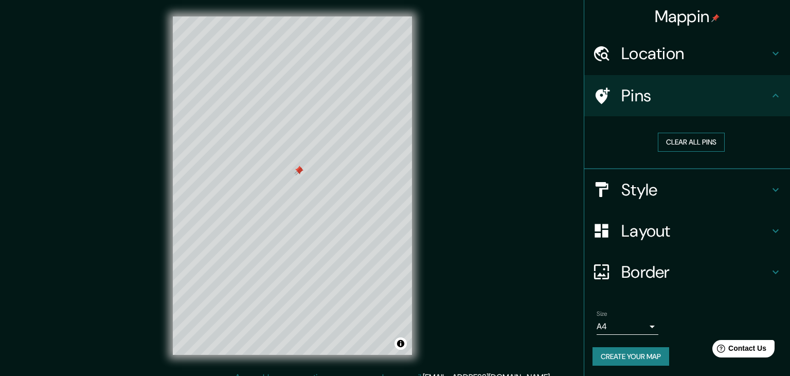
click at [675, 147] on button "Clear all pins" at bounding box center [691, 142] width 67 height 19
click at [759, 94] on h4 "Pins" at bounding box center [695, 95] width 148 height 21
click at [601, 98] on icon at bounding box center [603, 95] width 14 height 16
click at [682, 56] on h4 "Location" at bounding box center [695, 53] width 148 height 21
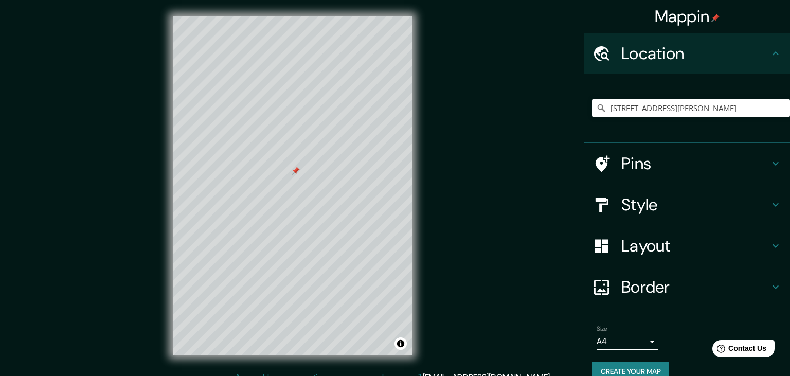
click at [637, 210] on h4 "Style" at bounding box center [695, 204] width 148 height 21
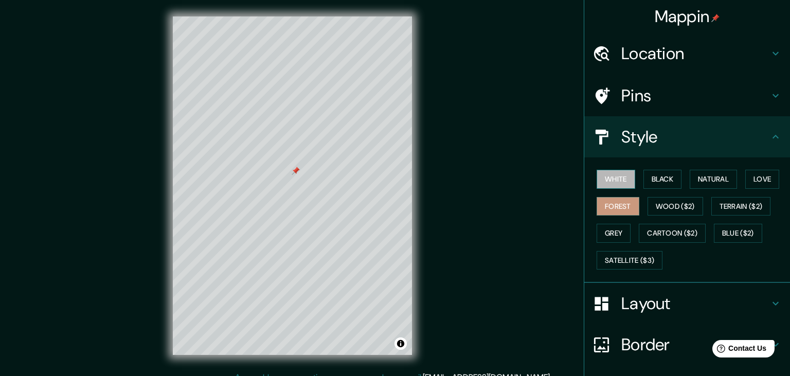
click at [630, 177] on button "White" at bounding box center [616, 179] width 39 height 19
click at [664, 186] on button "Black" at bounding box center [662, 179] width 39 height 19
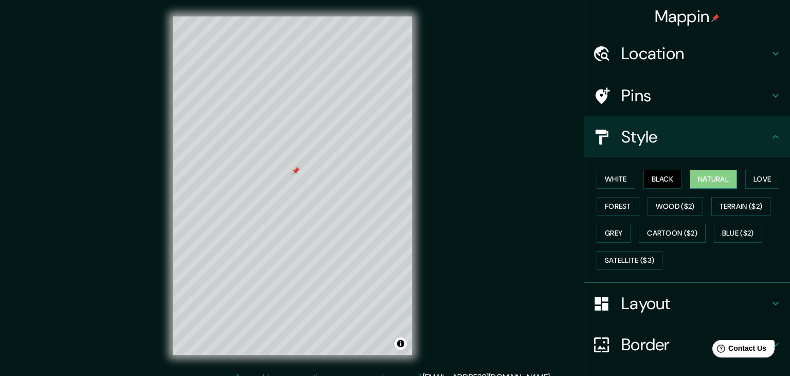
click at [705, 178] on button "Natural" at bounding box center [713, 179] width 47 height 19
click at [750, 182] on button "Love" at bounding box center [762, 179] width 34 height 19
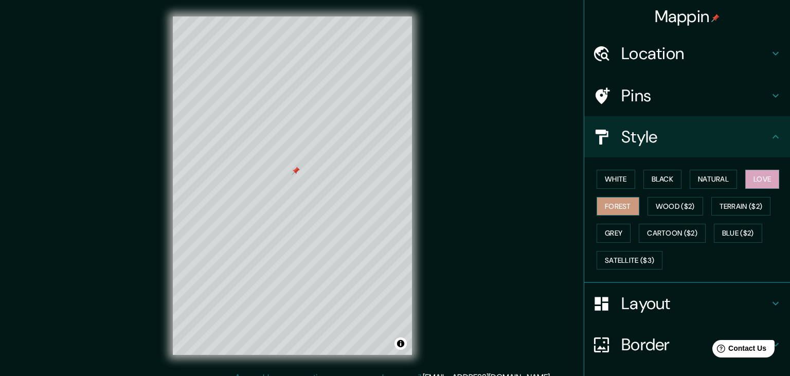
click at [617, 207] on button "Forest" at bounding box center [618, 206] width 43 height 19
click at [661, 198] on button "Wood ($2)" at bounding box center [676, 206] width 56 height 19
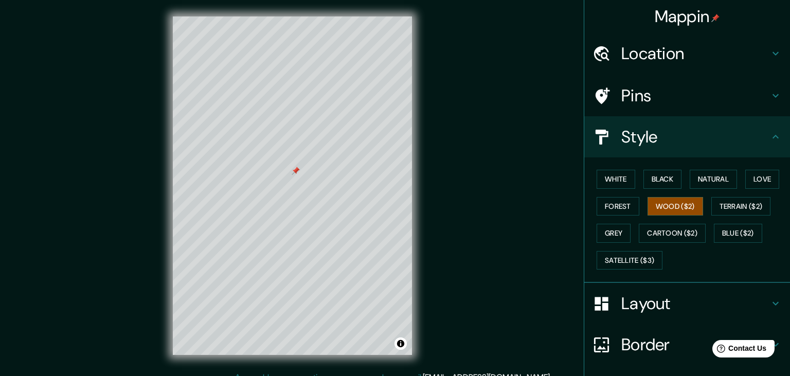
scroll to position [73, 0]
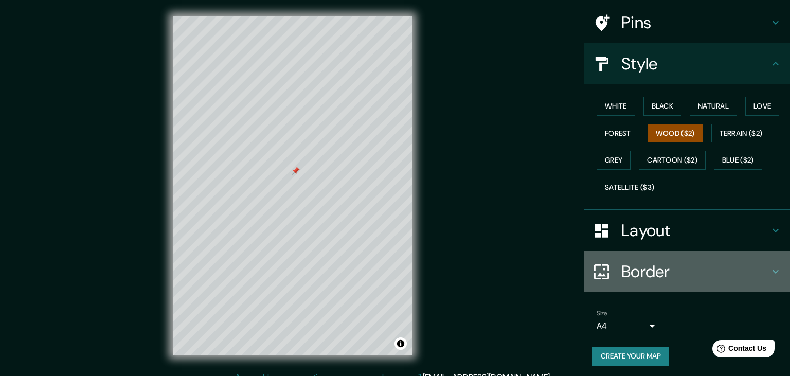
click at [688, 269] on h4 "Border" at bounding box center [695, 271] width 148 height 21
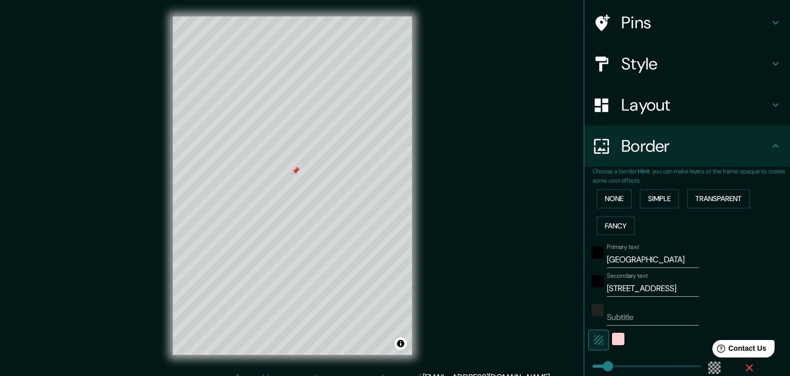
scroll to position [208, 0]
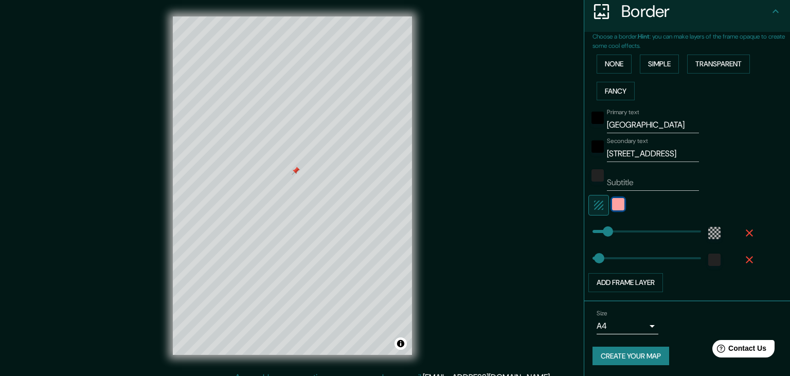
click at [617, 204] on div "color-FFD1D1" at bounding box center [618, 204] width 12 height 12
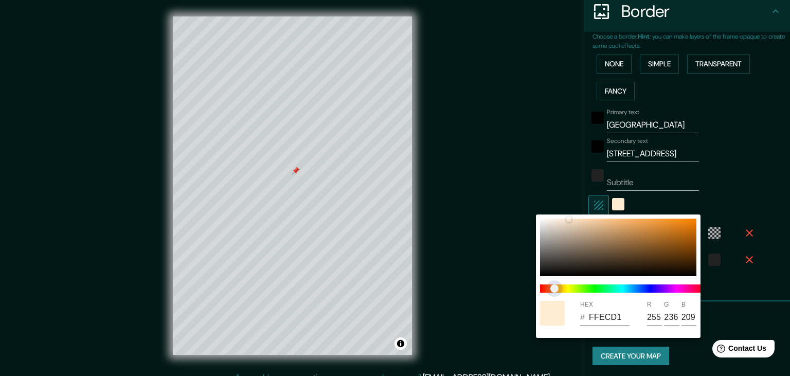
drag, startPoint x: 554, startPoint y: 289, endPoint x: 566, endPoint y: 272, distance: 20.7
click at [558, 289] on span at bounding box center [622, 288] width 165 height 8
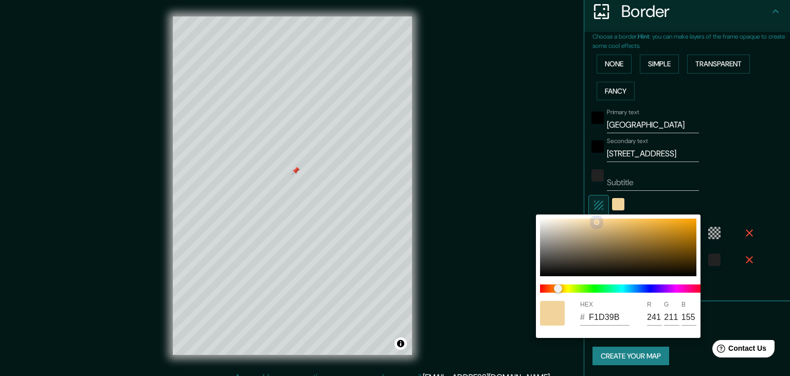
drag, startPoint x: 576, startPoint y: 219, endPoint x: 596, endPoint y: 222, distance: 19.8
click at [596, 222] on div at bounding box center [597, 222] width 4 height 4
click at [789, 160] on div at bounding box center [395, 188] width 790 height 376
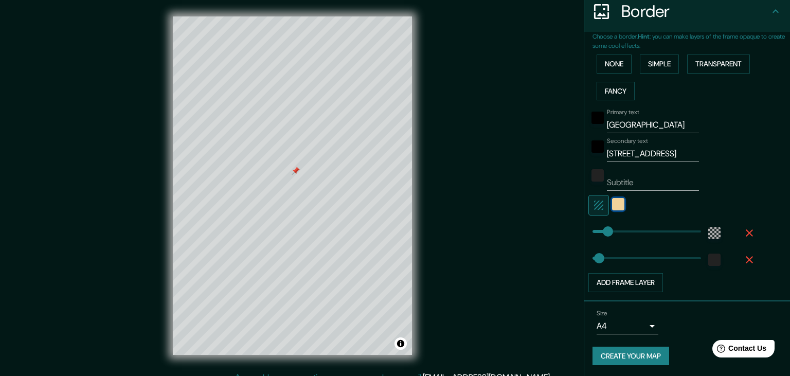
scroll to position [0, 0]
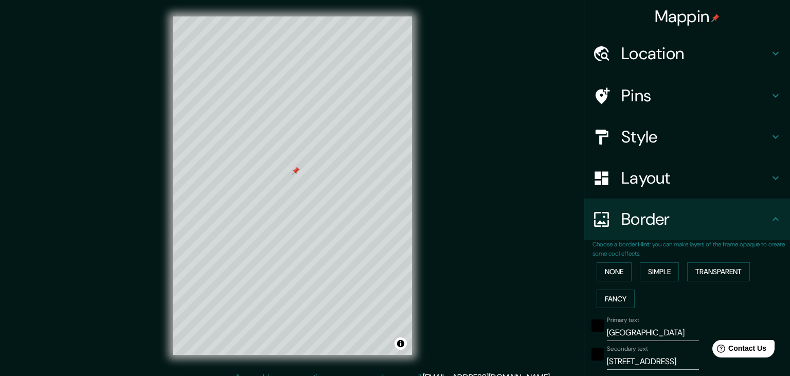
click at [602, 90] on icon at bounding box center [603, 95] width 14 height 16
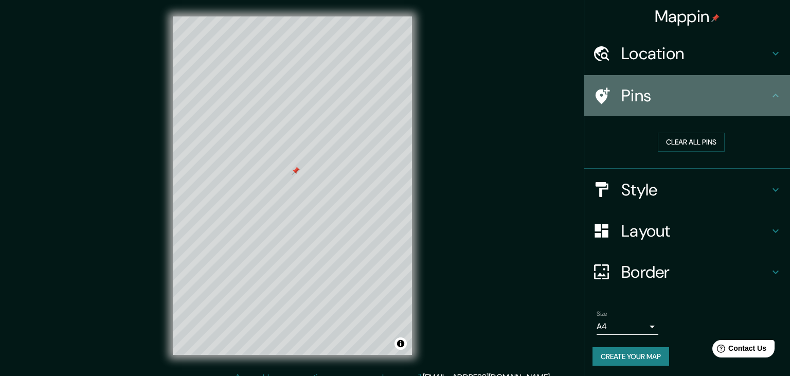
click at [771, 96] on icon at bounding box center [775, 95] width 12 height 12
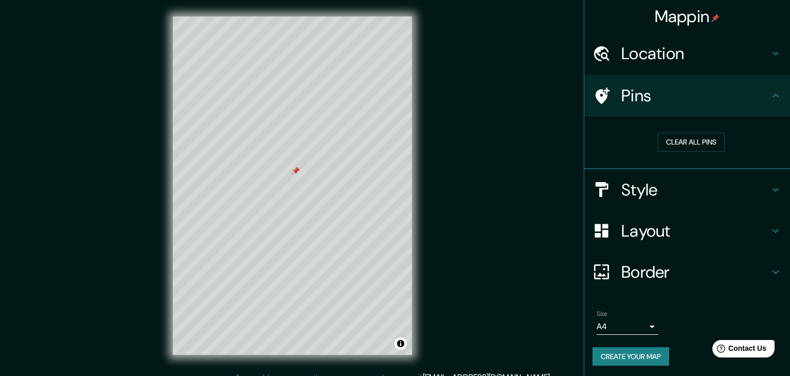
click at [621, 96] on div at bounding box center [606, 96] width 29 height 18
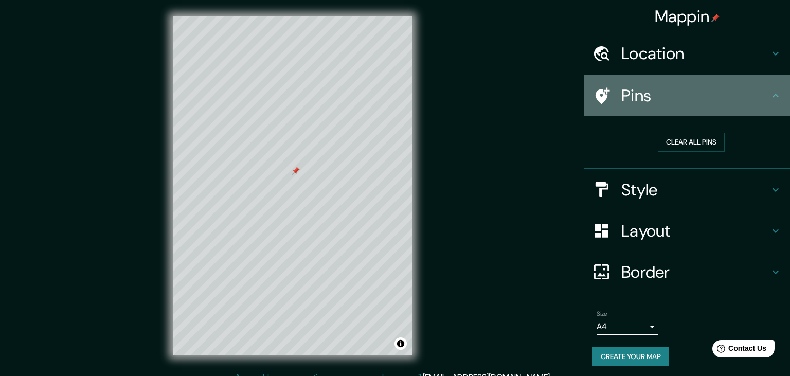
click at [608, 99] on icon at bounding box center [601, 96] width 18 height 18
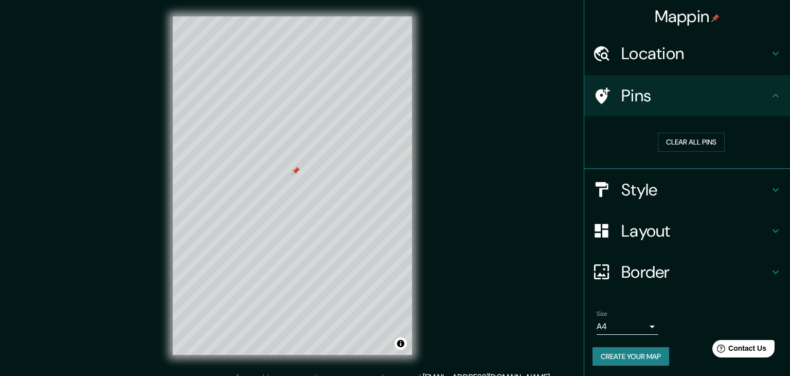
click at [608, 99] on icon at bounding box center [601, 96] width 18 height 18
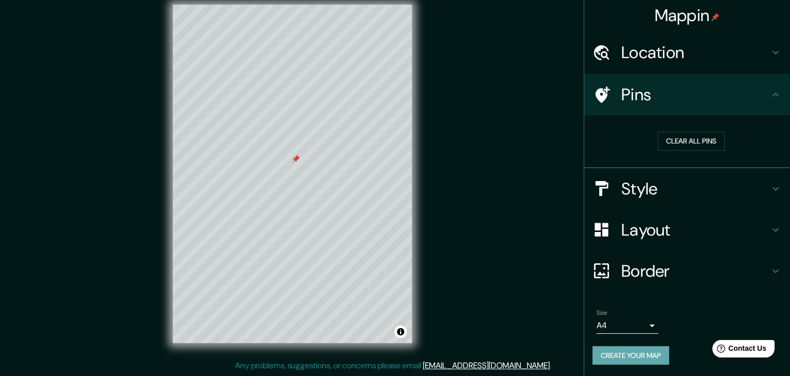
click at [641, 350] on button "Create your map" at bounding box center [630, 355] width 77 height 19
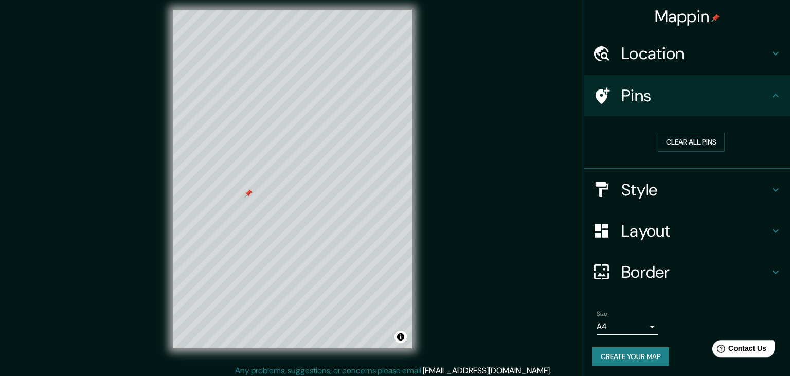
scroll to position [10, 0]
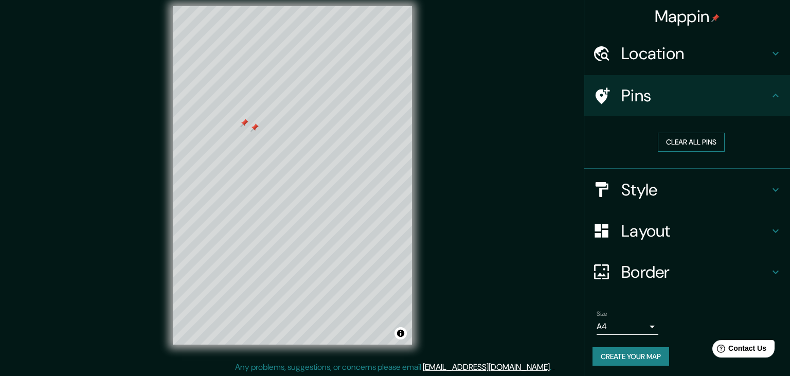
click at [668, 143] on button "Clear all pins" at bounding box center [691, 142] width 67 height 19
click at [701, 139] on button "Clear all pins" at bounding box center [691, 142] width 67 height 19
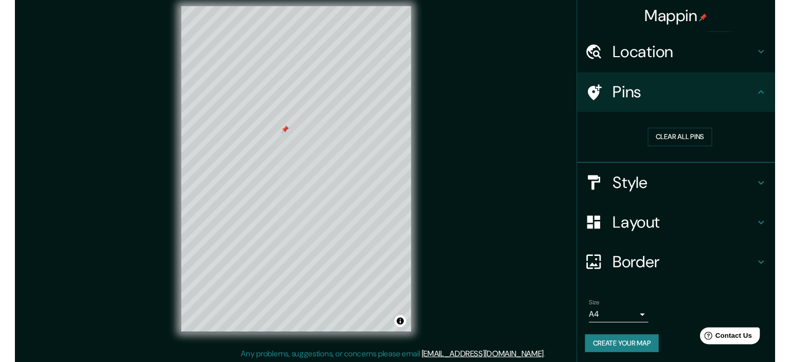
scroll to position [1, 0]
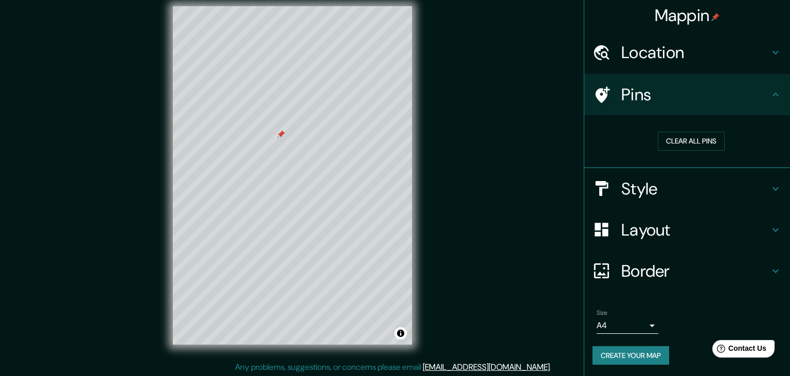
click at [654, 268] on h4 "Border" at bounding box center [695, 271] width 148 height 21
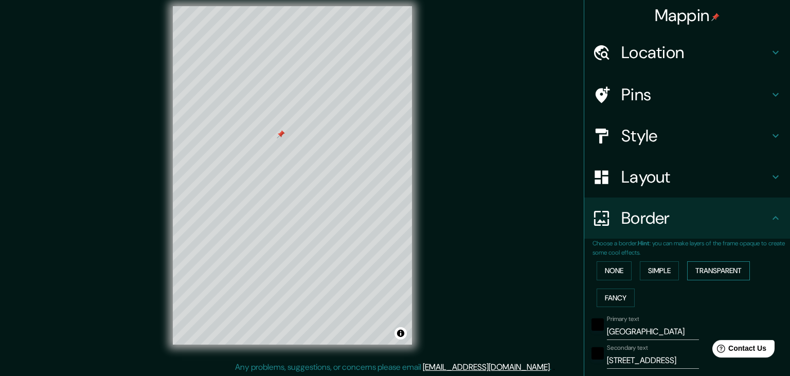
click at [733, 268] on button "Transparent" at bounding box center [718, 270] width 63 height 19
click at [618, 271] on button "None" at bounding box center [614, 270] width 35 height 19
